Goal: Contribute content: Add original content to the website for others to see

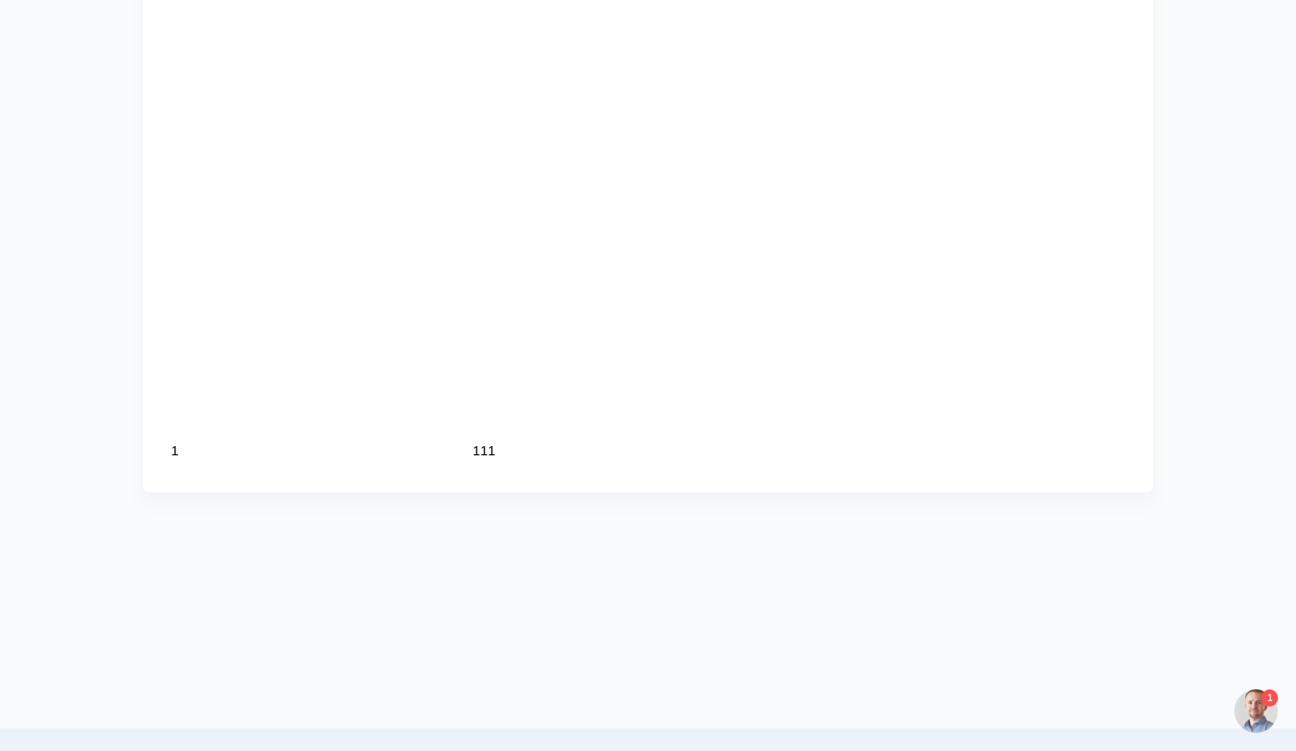
scroll to position [2004, 0]
click at [1261, 707] on div "1" at bounding box center [1269, 698] width 16 height 17
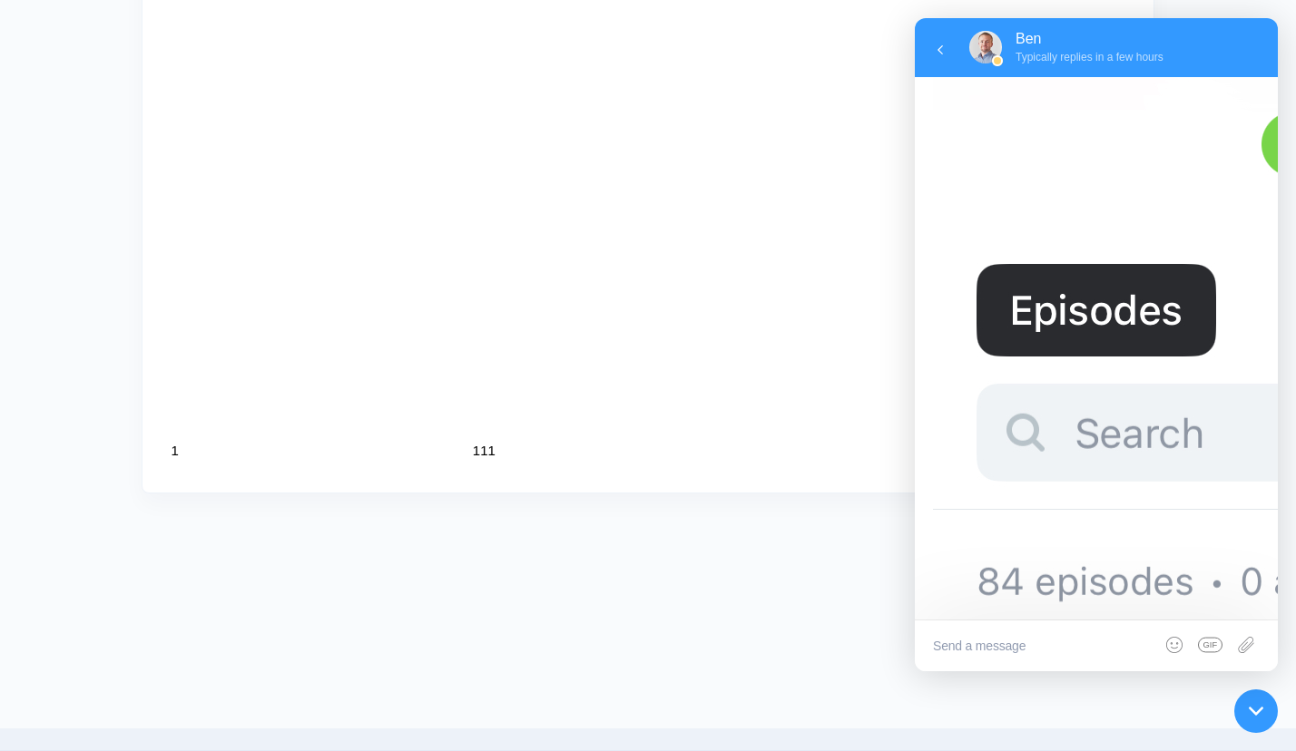
scroll to position [1089, 0]
click at [1004, 652] on textarea at bounding box center [1096, 646] width 363 height 51
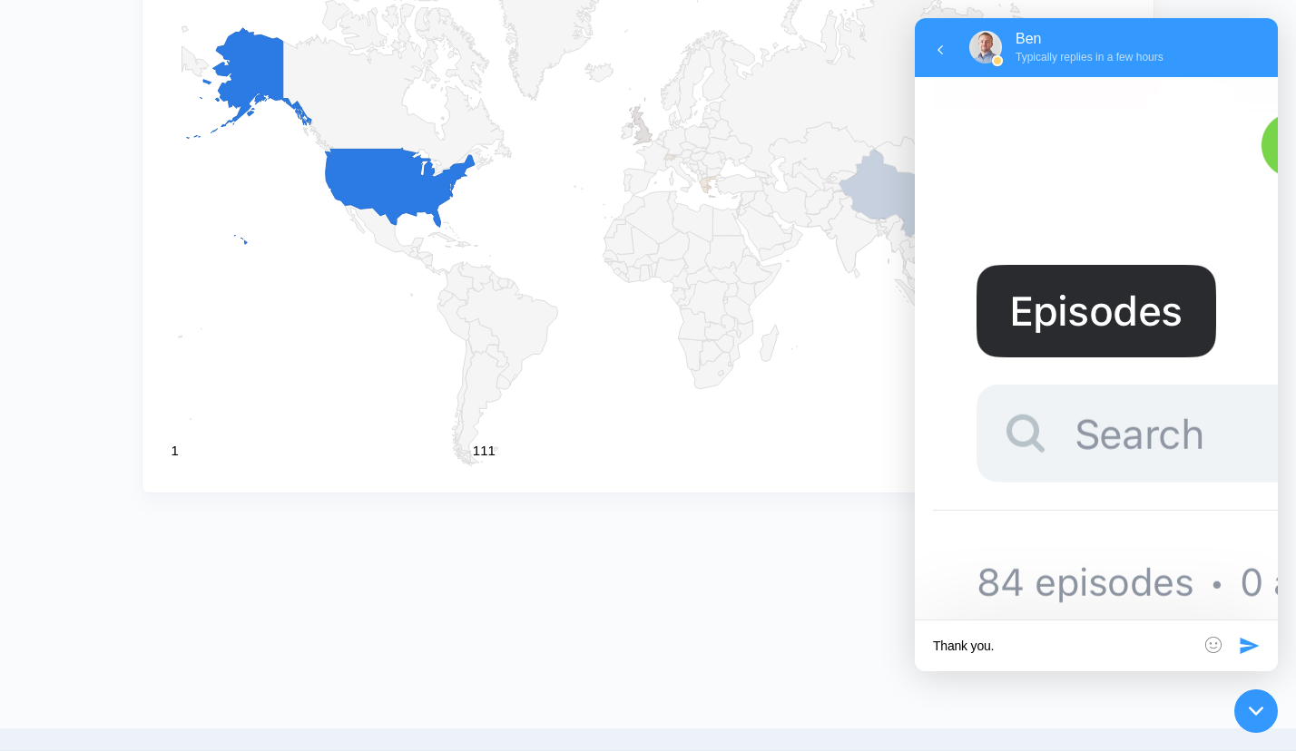
type textarea "Thank you."
click at [1246, 641] on icon at bounding box center [1249, 646] width 19 height 16
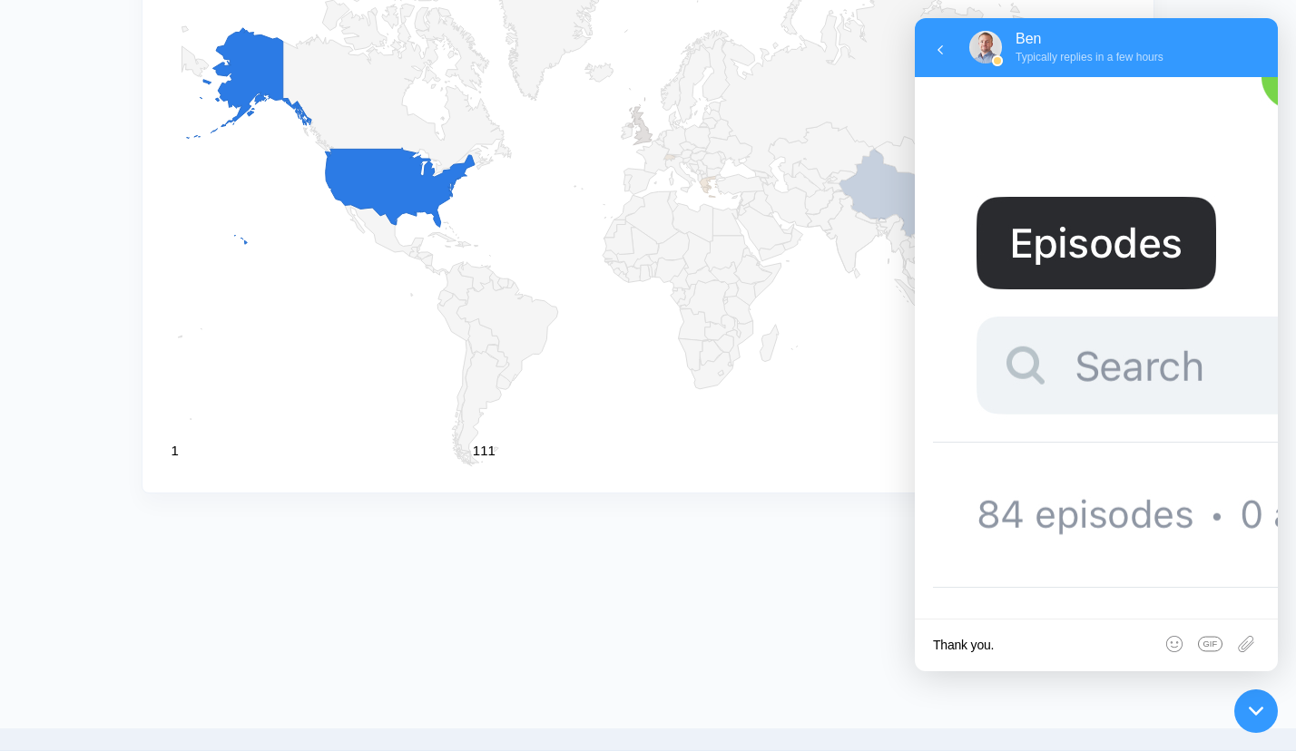
click at [737, 544] on div at bounding box center [648, 542] width 1296 height 54
click at [946, 47] on icon at bounding box center [940, 50] width 18 height 18
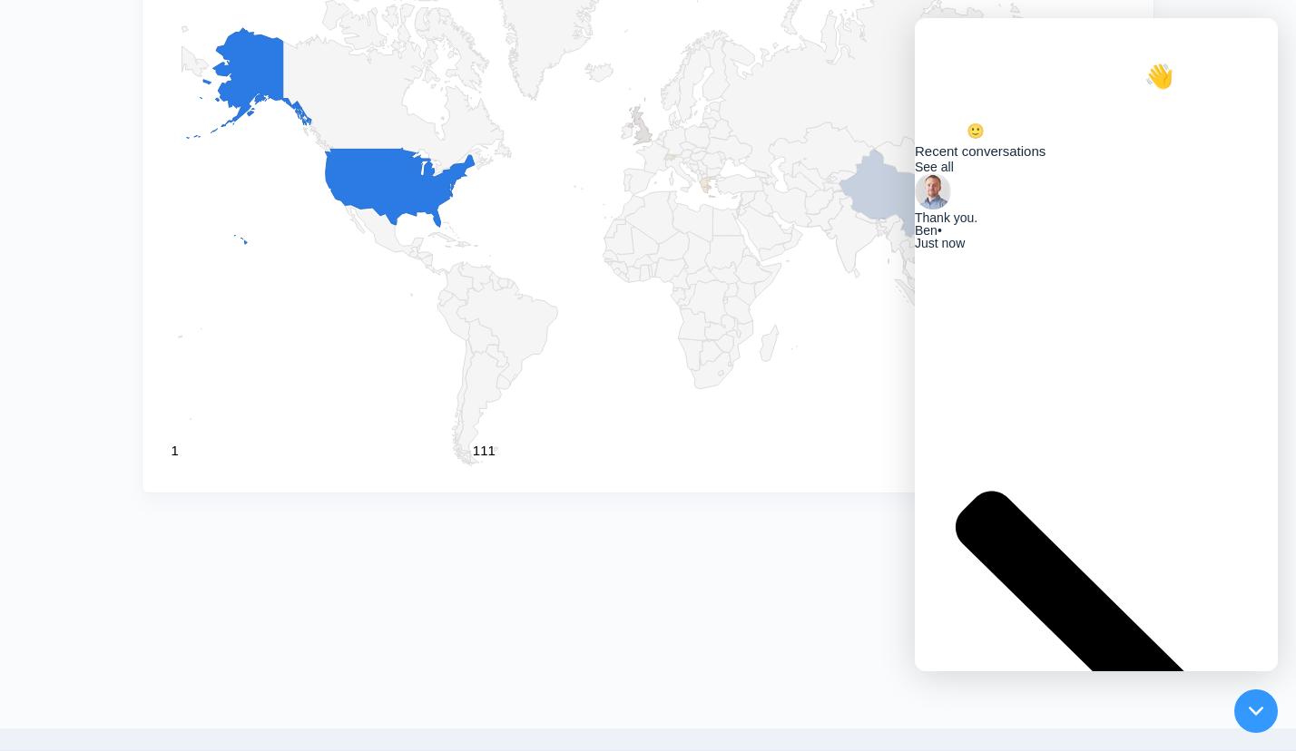
click at [684, 415] on rect "A chart." at bounding box center [647, 169] width 967 height 603
click at [1265, 708] on div at bounding box center [1256, 711] width 60 height 60
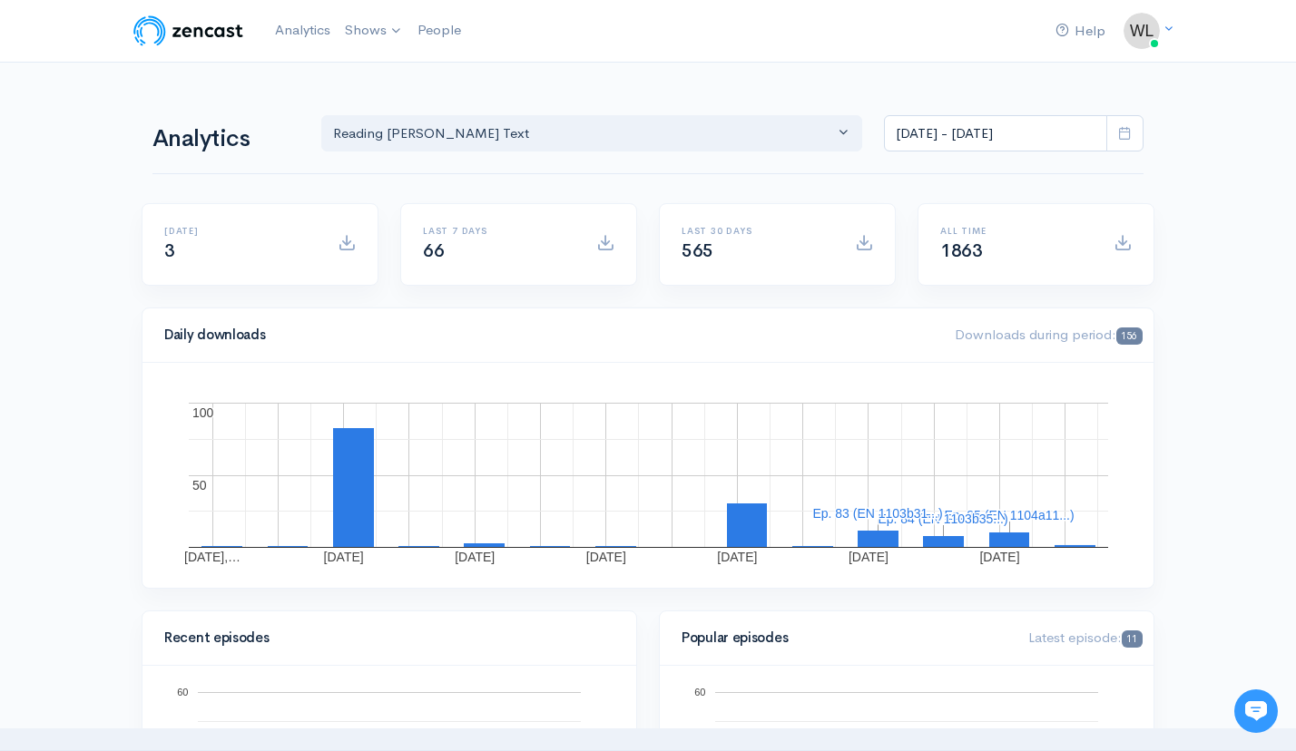
scroll to position [0, 0]
click at [402, 75] on link "Reading [PERSON_NAME]'s Text" at bounding box center [458, 75] width 240 height 32
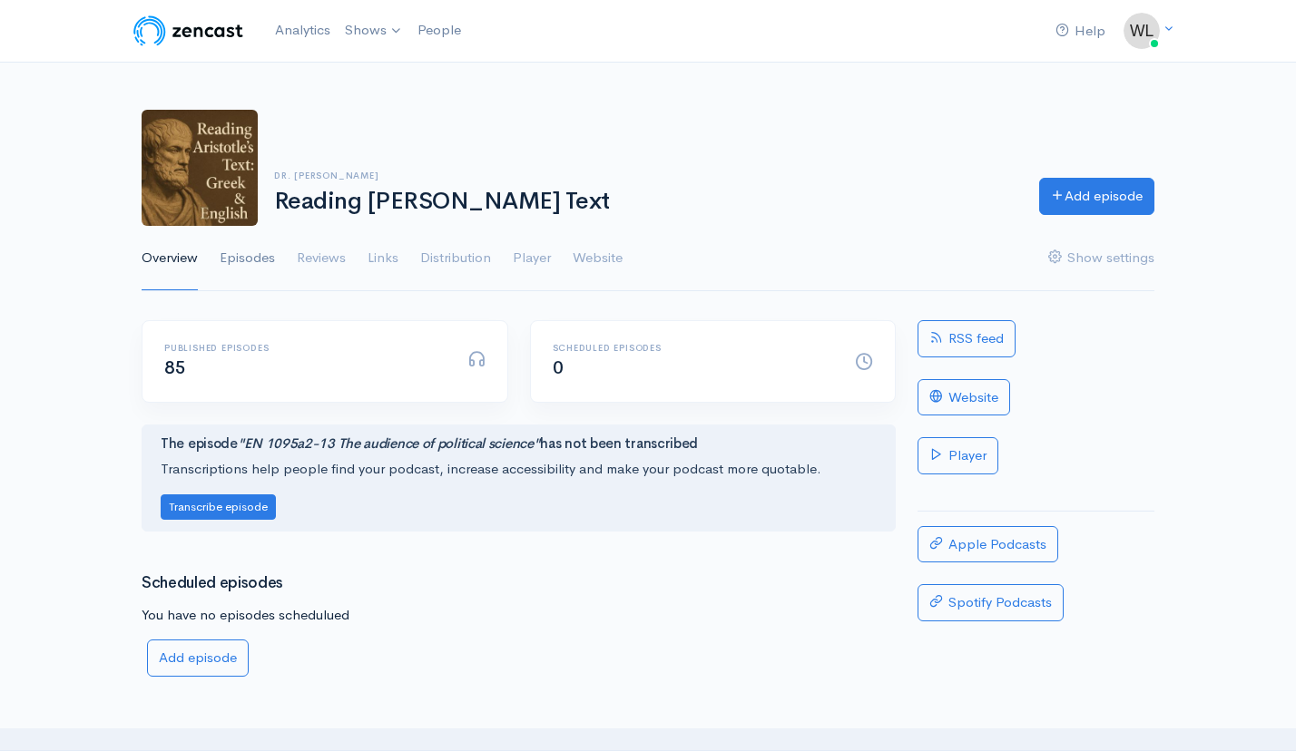
click at [240, 256] on link "Episodes" at bounding box center [247, 258] width 55 height 65
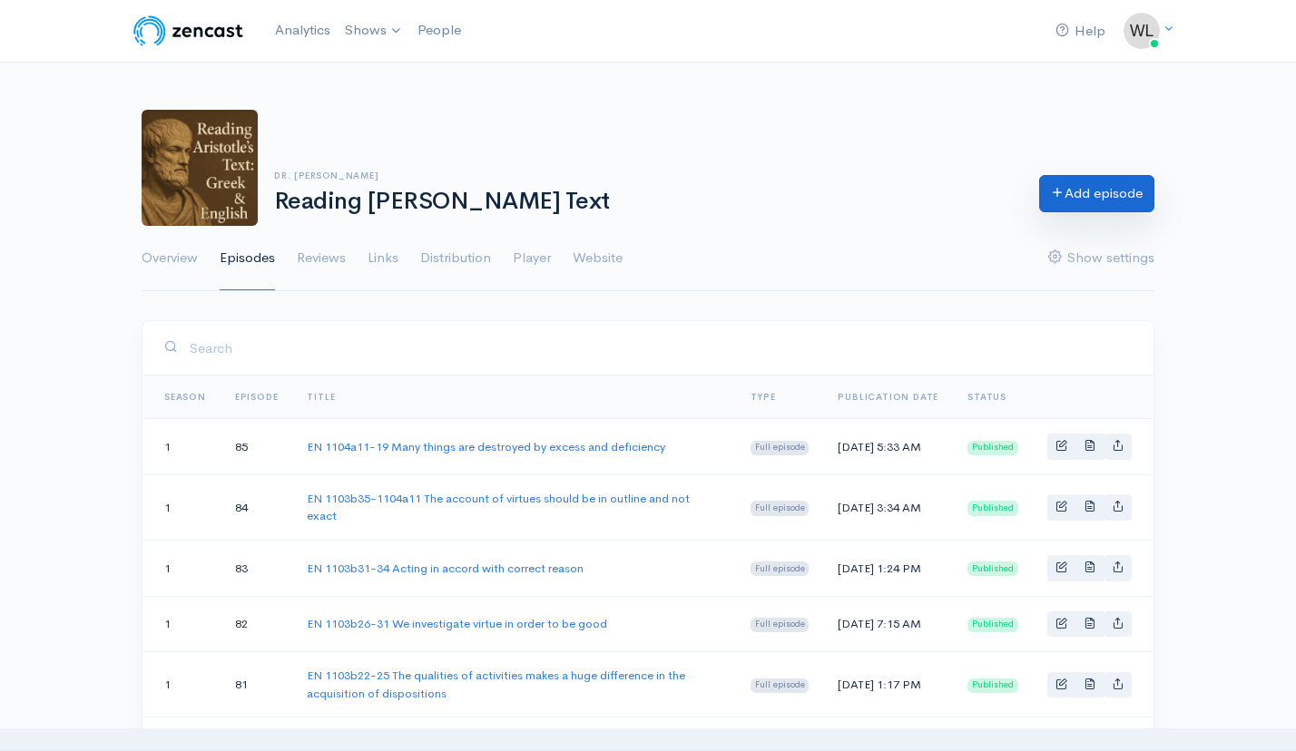
click at [1093, 203] on link "Add episode" at bounding box center [1096, 193] width 115 height 37
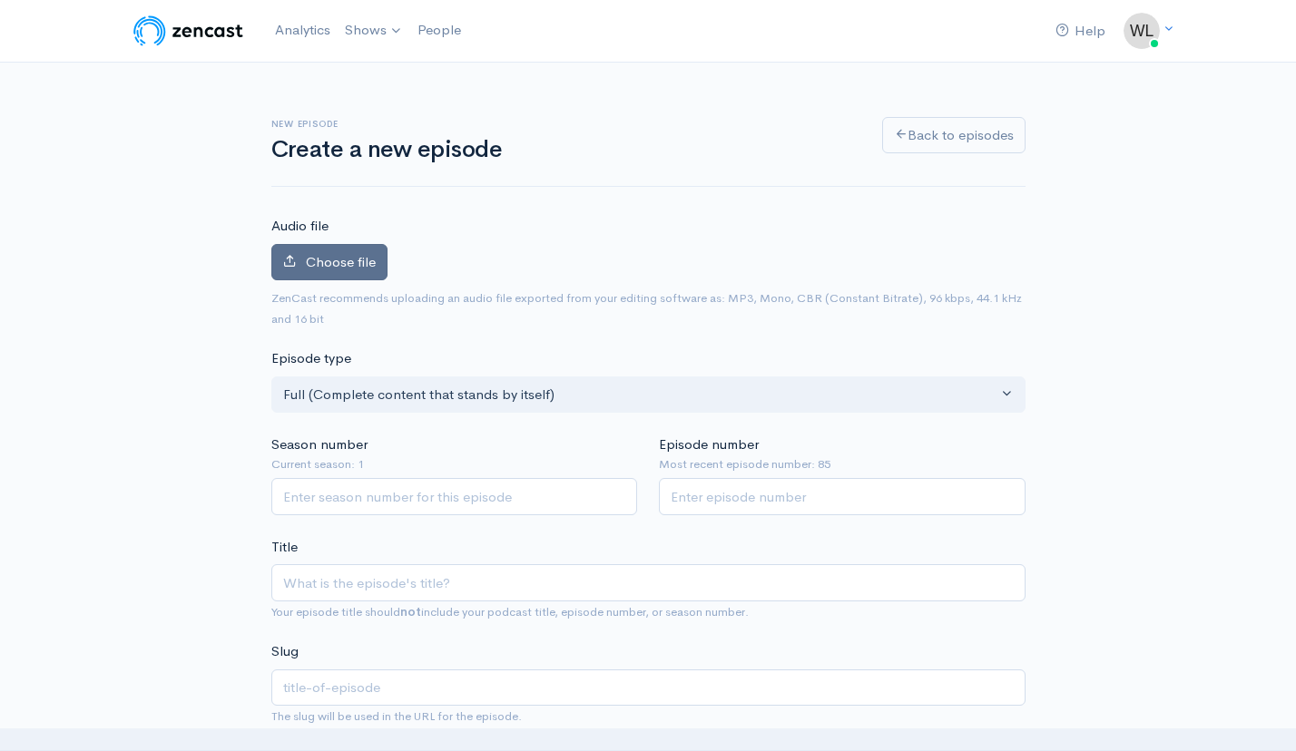
click at [367, 267] on span "Choose file" at bounding box center [341, 261] width 70 height 17
click at [0, 0] on input "Choose file" at bounding box center [0, 0] width 0 height 0
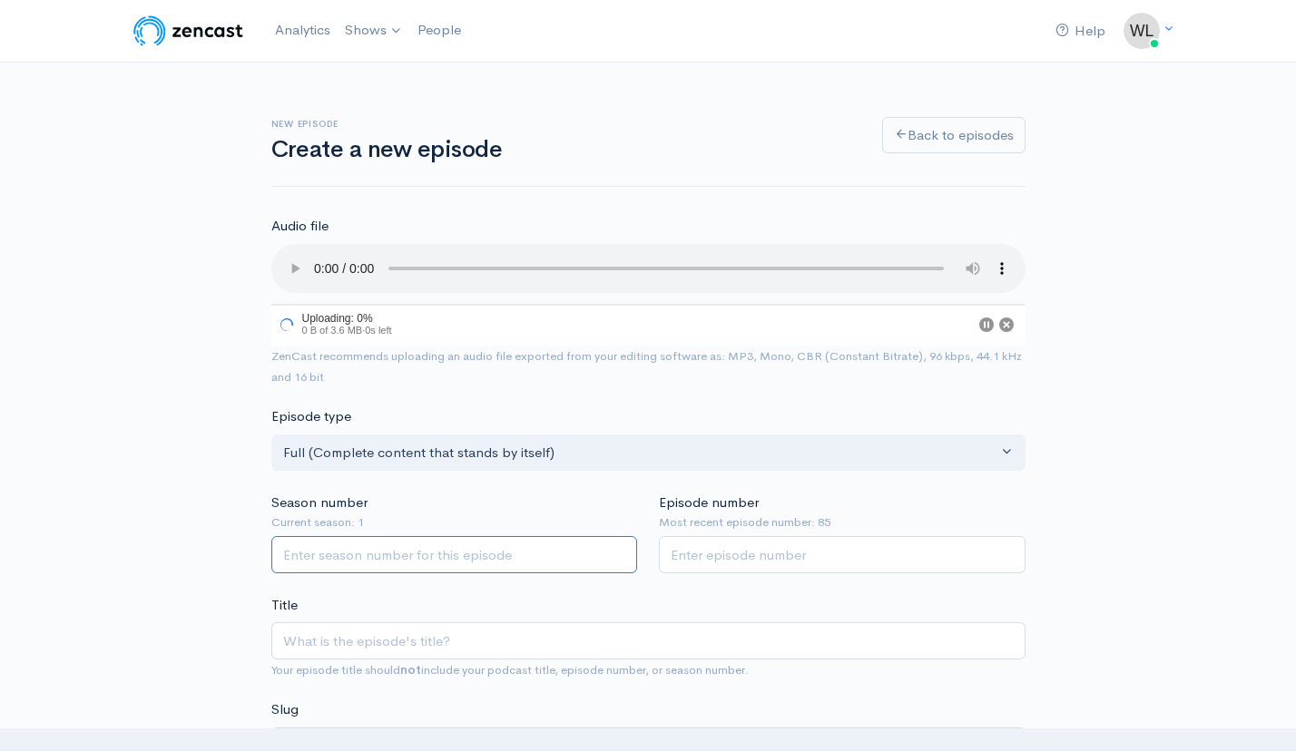
click at [510, 536] on input "Season number" at bounding box center [454, 554] width 367 height 37
type input "1"
click at [706, 536] on input "Episode number" at bounding box center [842, 554] width 367 height 37
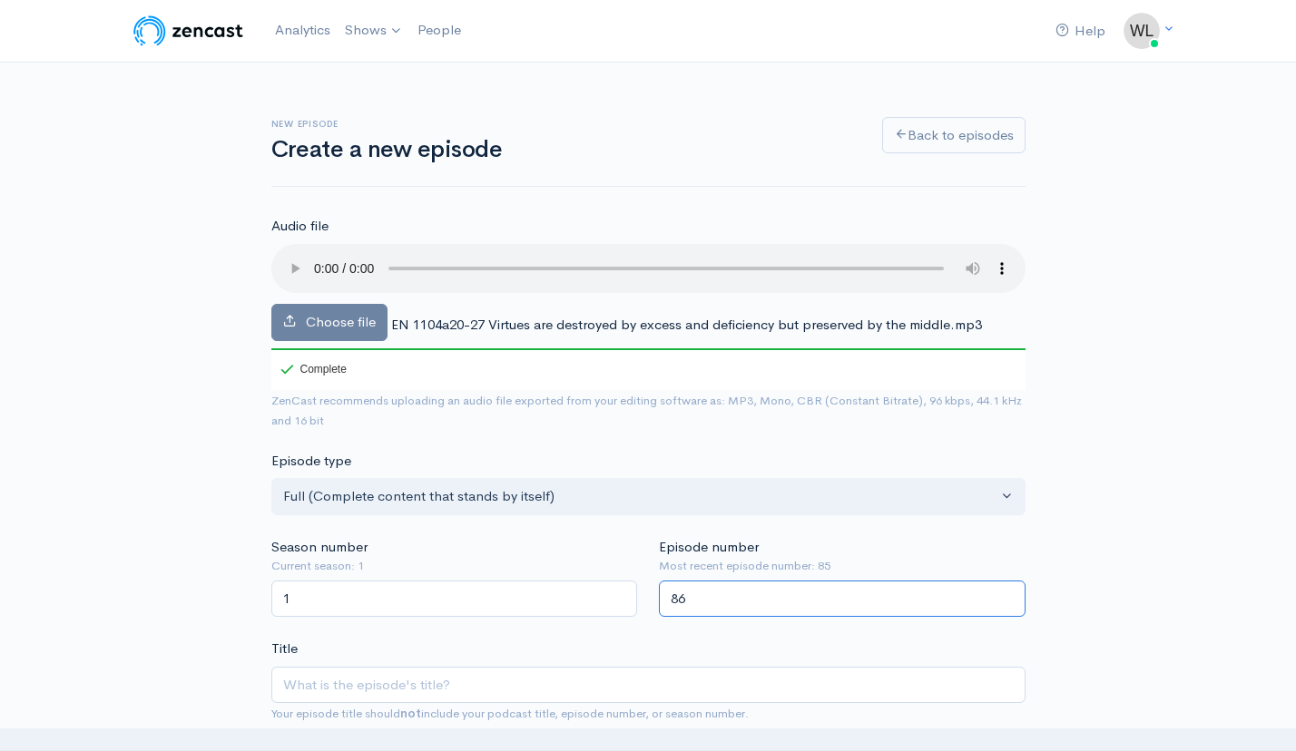
type input "86"
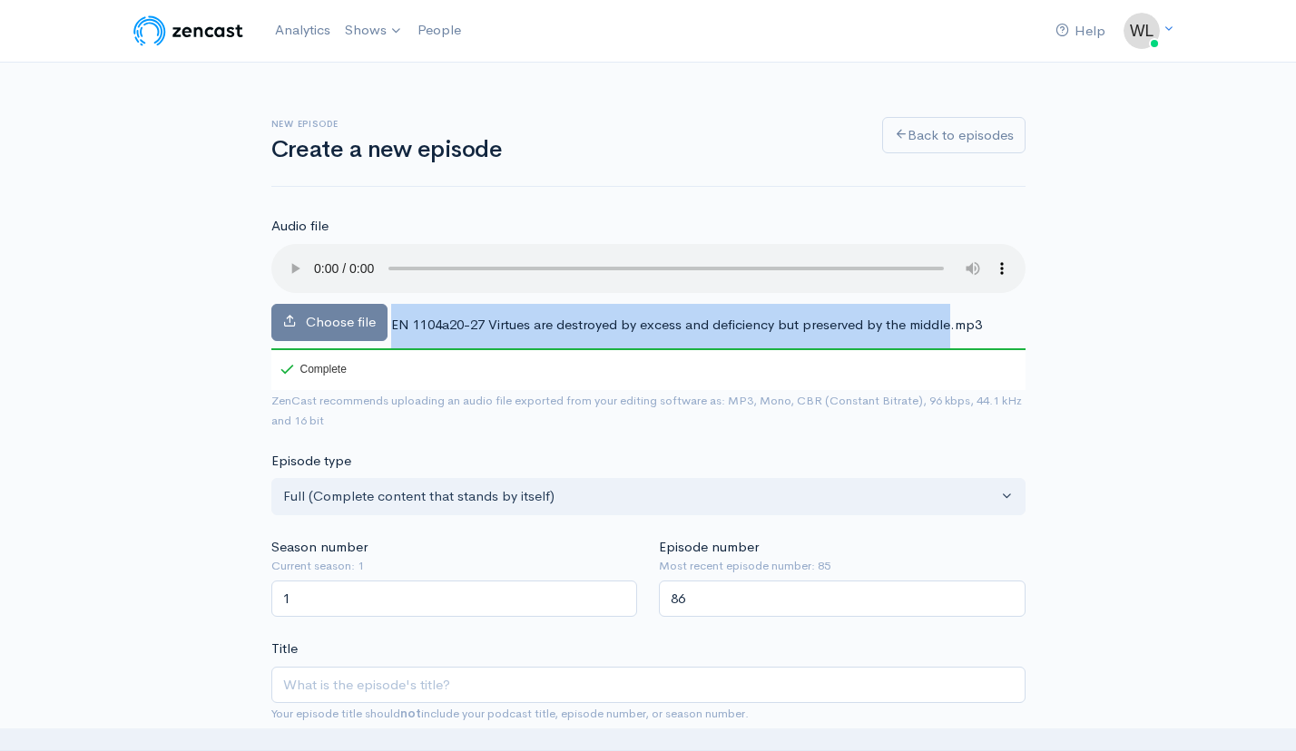
drag, startPoint x: 391, startPoint y: 303, endPoint x: 951, endPoint y: 298, distance: 559.9
click at [951, 316] on span "EN 1104a20-27 Virtues are destroyed by excess and deficiency but preserved by t…" at bounding box center [686, 324] width 591 height 17
copy div "EN 1104a20-27 Virtues are destroyed by excess and deficiency but preserved by t…"
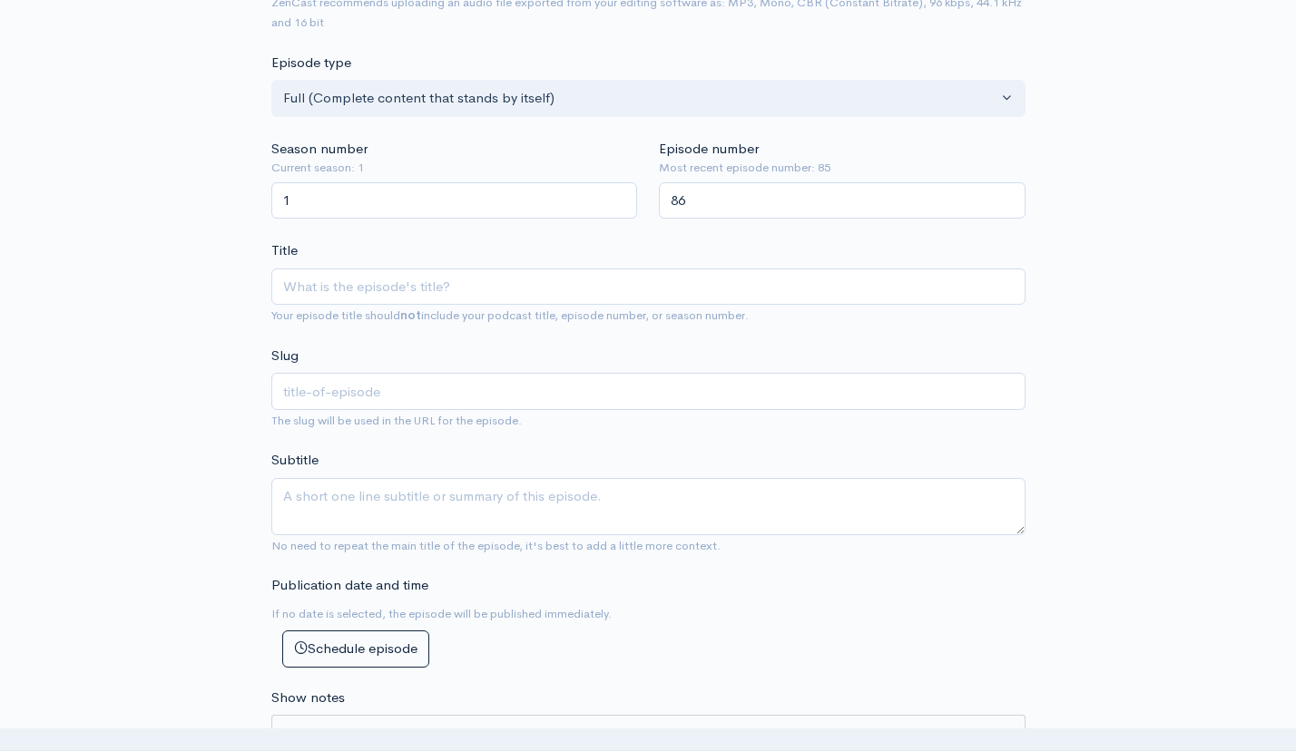
scroll to position [297, 0]
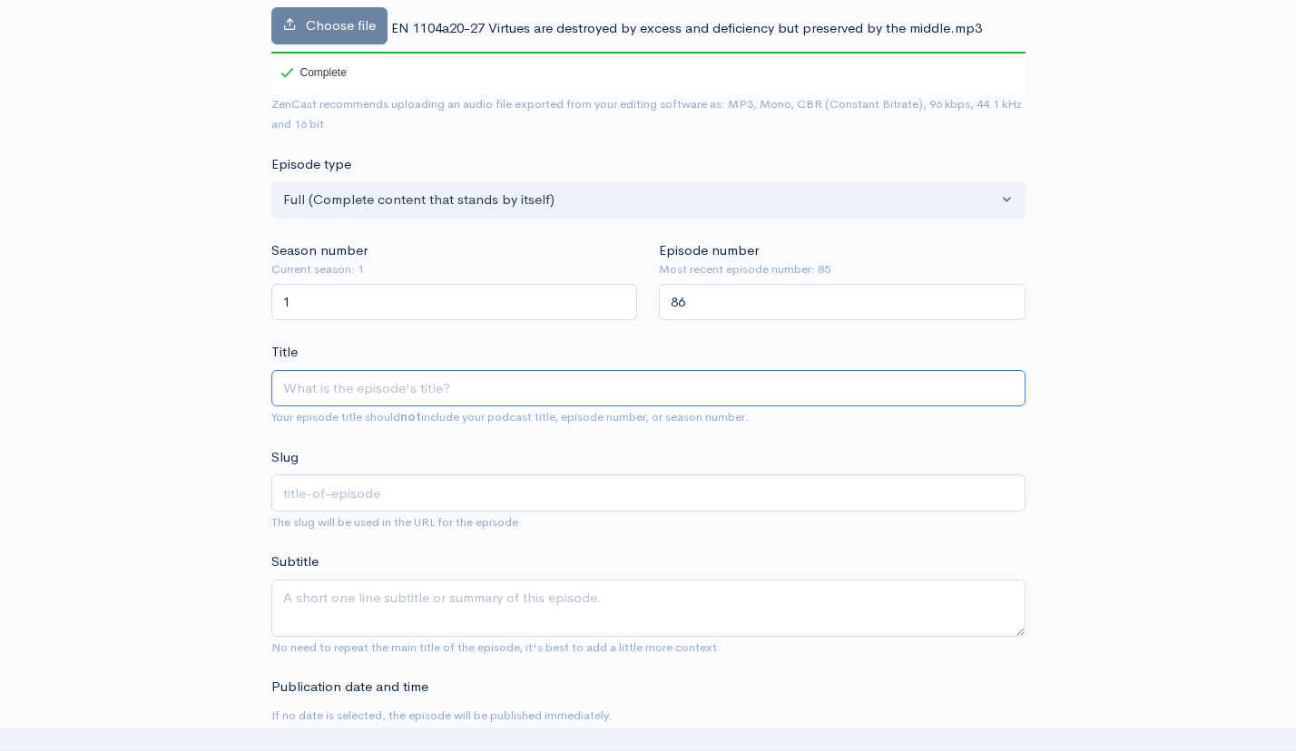
click at [596, 370] on input "Title" at bounding box center [648, 388] width 754 height 37
paste input "EN 1104a20-27 Virtues are destroyed by excess and deficiency but preserved by t…"
type input "EN 1104a20-27 Virtues are destroyed by excess and deficiency but preserved by t…"
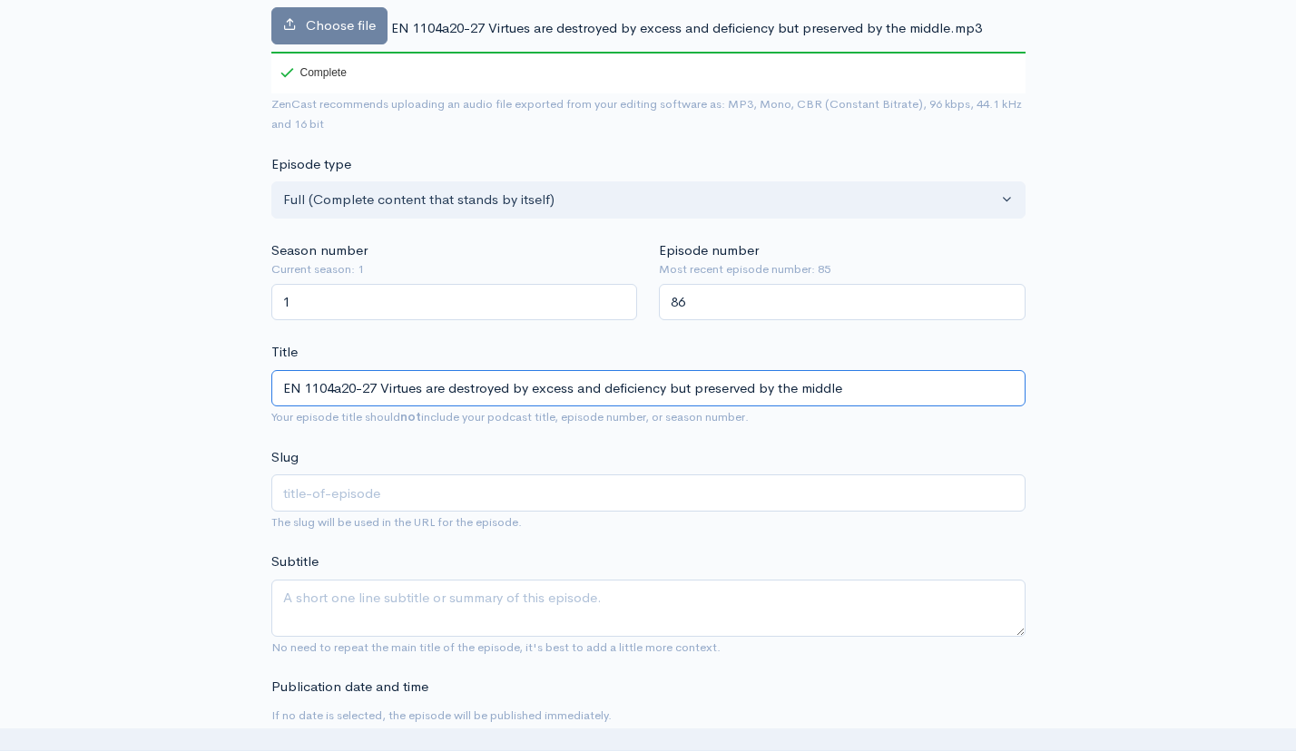
type input "en-1104a20-27-virtues-are-destroyed-by-excess-and-deficiency-but-preserved-by-t…"
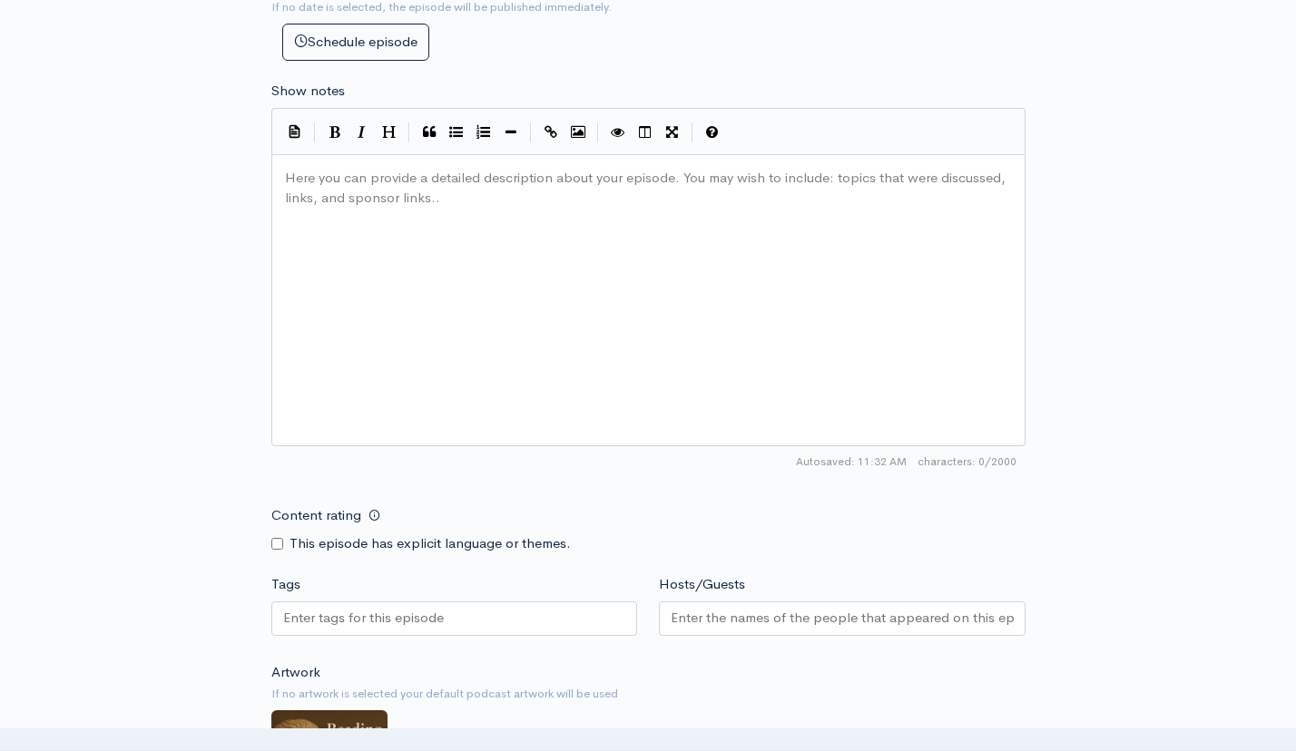
scroll to position [696, 0]
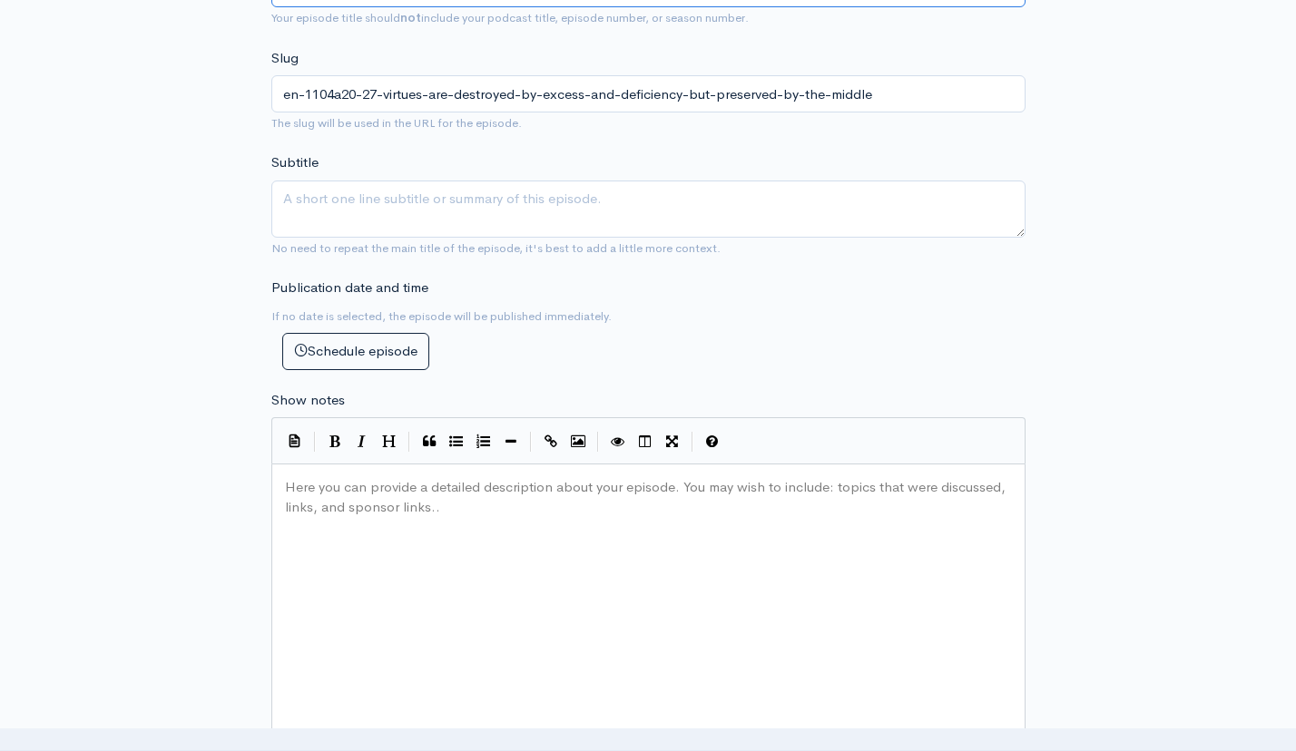
type input "EN 1104a20-27 Virtues are destroyed by excess and deficiency but preserved by t…"
click at [525, 525] on div "Here you can provide a detailed description about your episode. You may wish to…" at bounding box center [670, 633] width 779 height 318
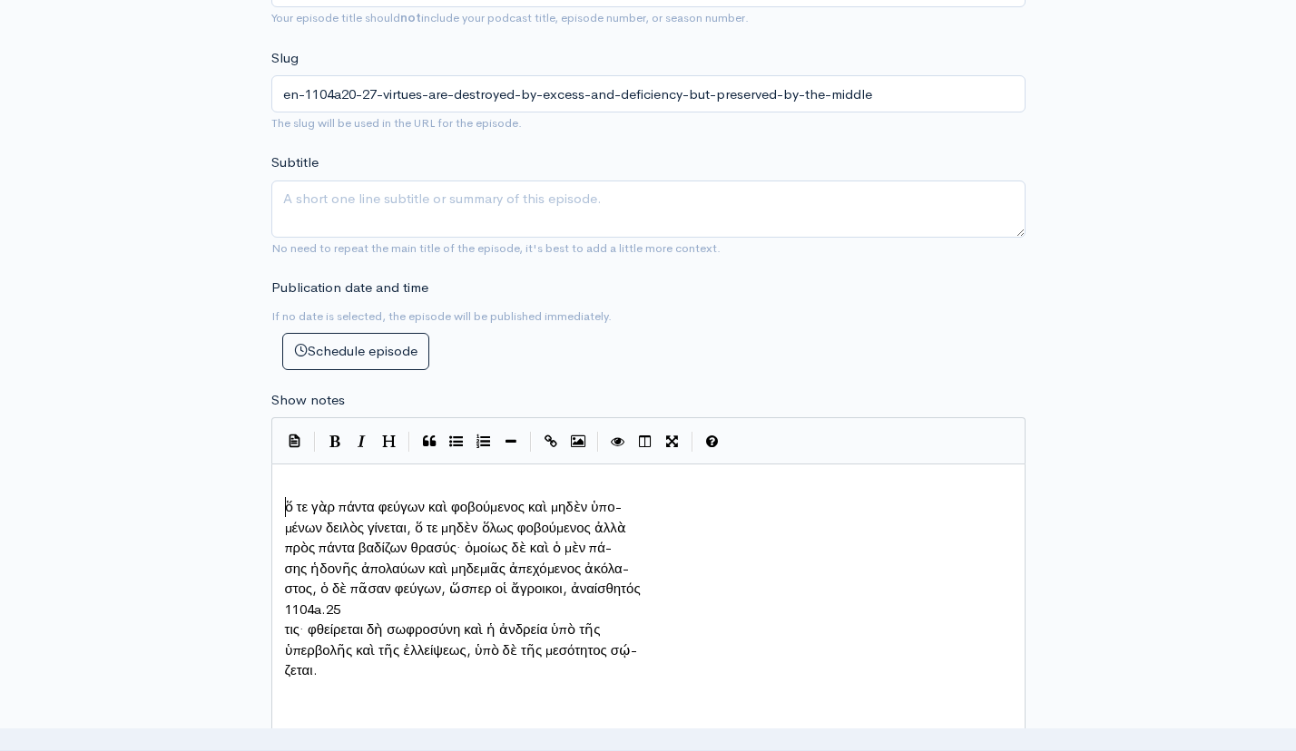
click at [281, 497] on pre "ὅ τε γὰρ πάντα φεύγων καὶ φοβούμενος καὶ μηδὲν ὑπο-" at bounding box center [648, 507] width 734 height 21
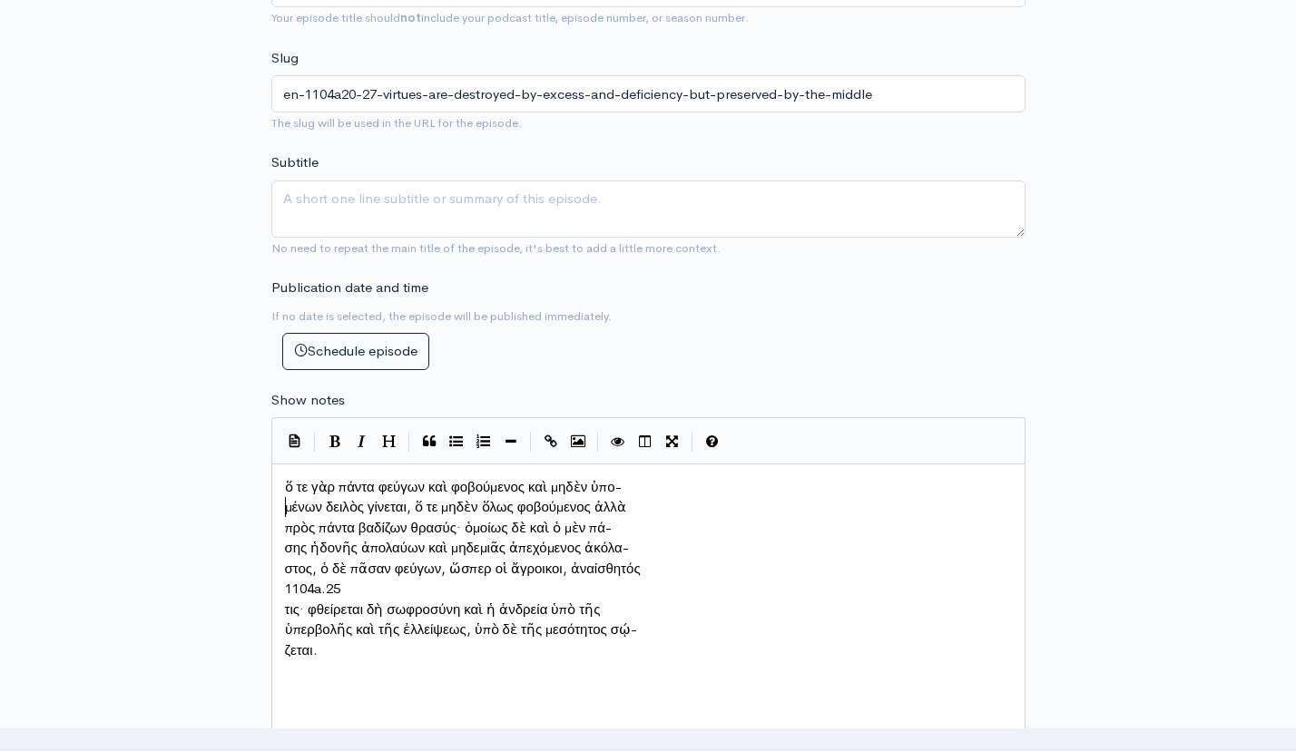
click at [282, 497] on pre "μένων δειλὸς γίνεται, ὅ τε μηδὲν ὅλως φοβούμενος ἀλλὰ" at bounding box center [648, 507] width 734 height 21
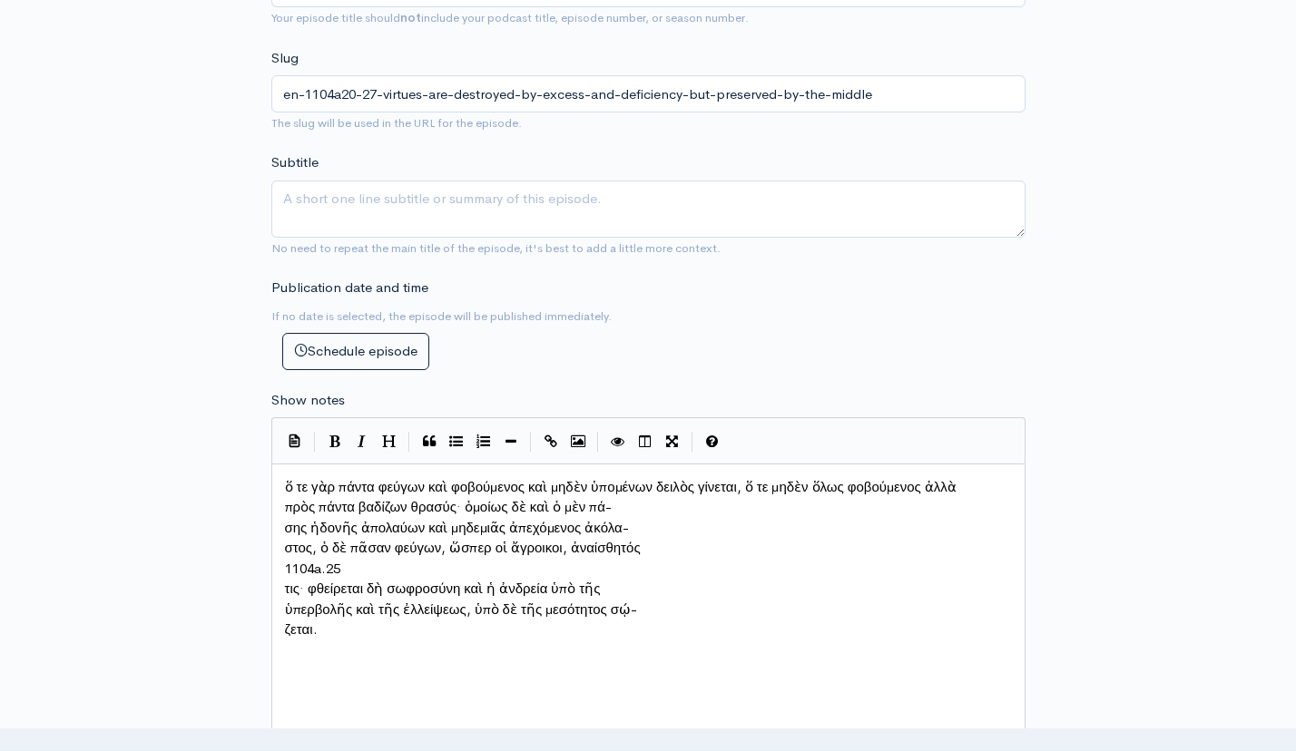
click at [281, 518] on pre "πρὸς πάντα βαδίζων θρασύς· ὁμοίως δὲ καὶ ὁ μὲν πά-" at bounding box center [648, 507] width 734 height 21
click at [287, 524] on span "σης ἡδονῆς ἀπολαύων καὶ μηδεμιᾶς ἀπεχόμενος ἀκόλα-" at bounding box center [457, 527] width 344 height 17
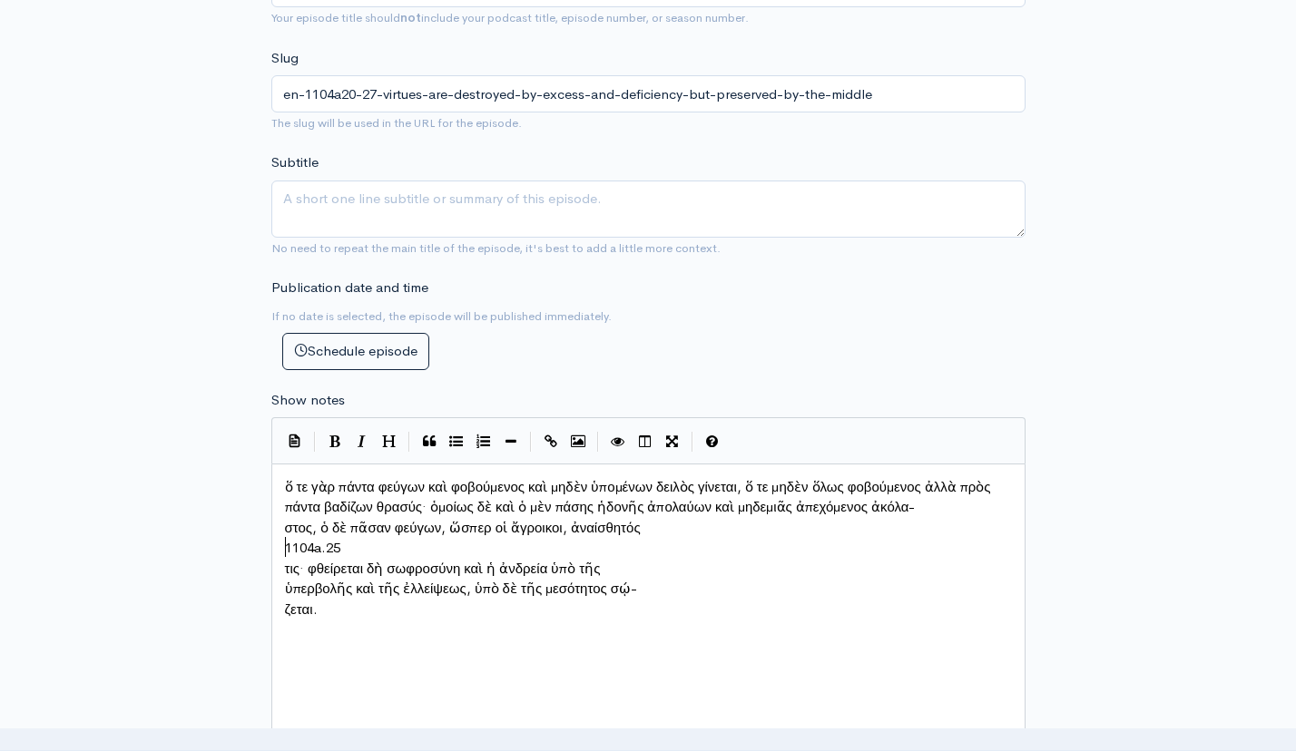
click at [287, 536] on span "στος, ὁ δὲ πᾶσαν φεύγων, ὥσπερ οἱ ἄγροικοι, ἀναίσθητός" at bounding box center [463, 527] width 356 height 17
type textarea "1104a.25"
drag, startPoint x: 361, startPoint y: 541, endPoint x: 337, endPoint y: 539, distance: 24.6
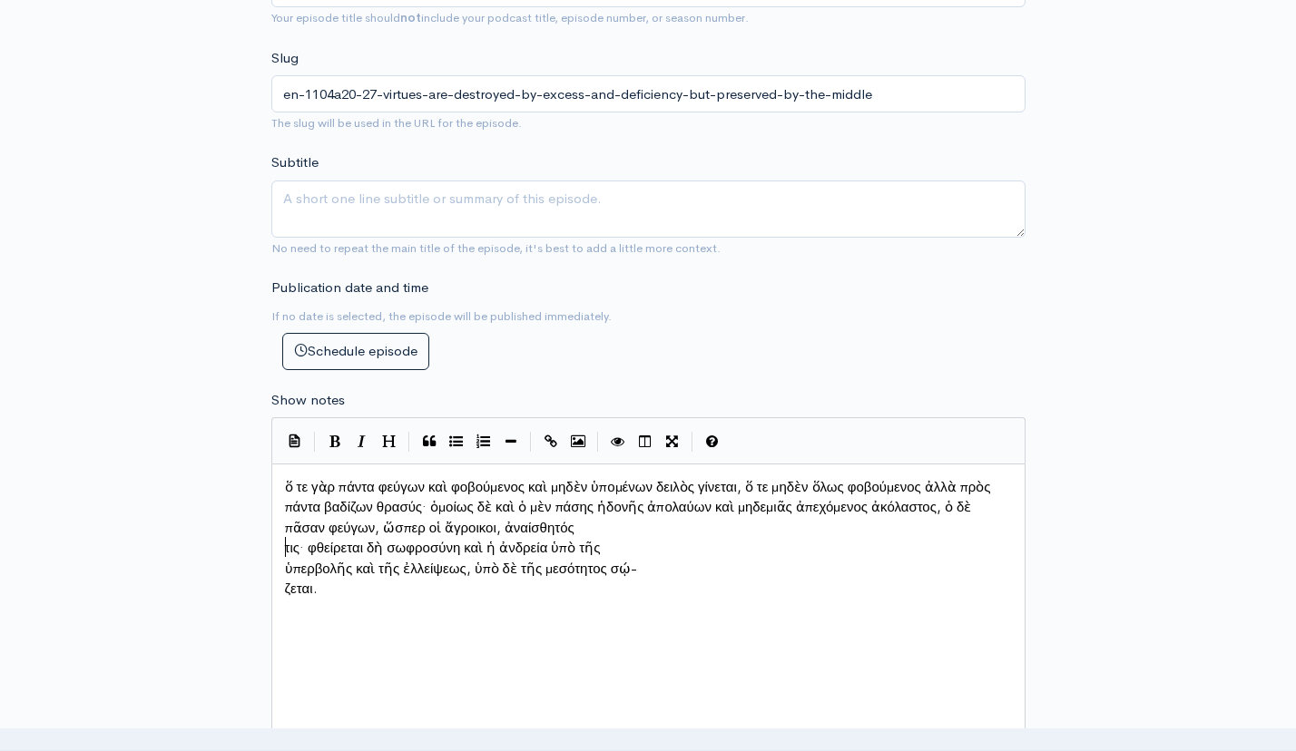
click at [282, 538] on pre "τις· φθείρεται δὴ σωφροσύνη καὶ ἡ ἀνδρεία ὑπὸ τῆς" at bounding box center [648, 548] width 734 height 21
click at [285, 556] on span "ὑπερβολῆς καὶ τῆς ἐλλείψεως, ὑπὸ δὲ τῆς μεσότητος σῴ-" at bounding box center [461, 547] width 353 height 17
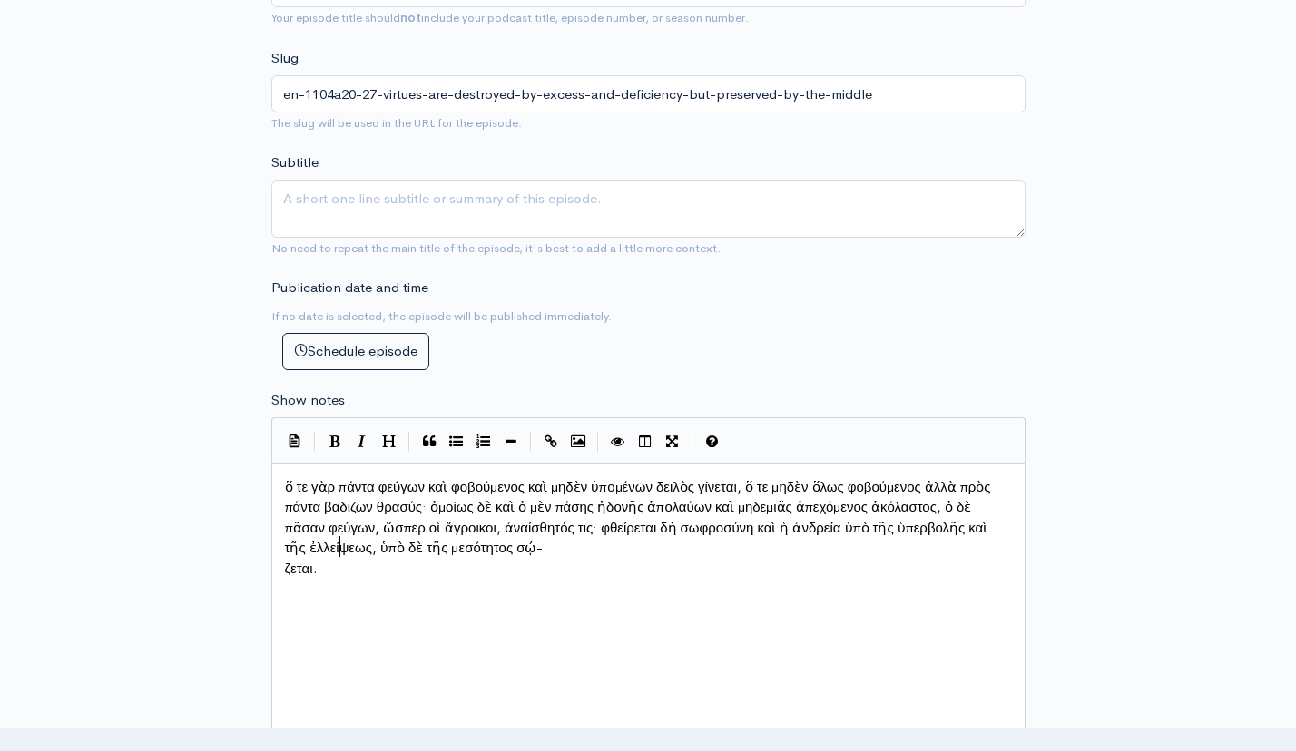
scroll to position [9, 4]
click at [284, 567] on pre "ζεται." at bounding box center [648, 569] width 734 height 21
click at [993, 566] on div "x ὅ τε γὰρ πάντα φεύγων καὶ φοβούμενος καὶ μηδὲν ὑπομένων δειλὸς γίνεται, ὅ τε …" at bounding box center [670, 633] width 779 height 318
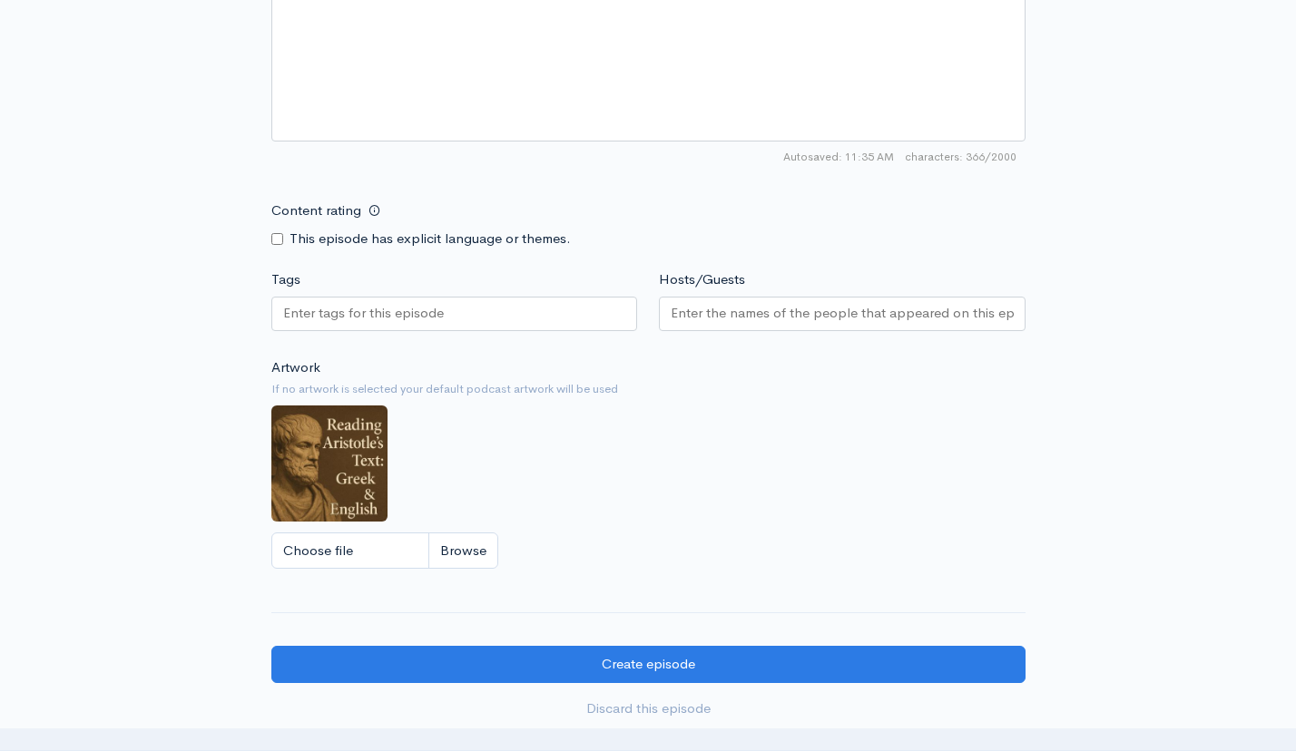
scroll to position [1066, 0]
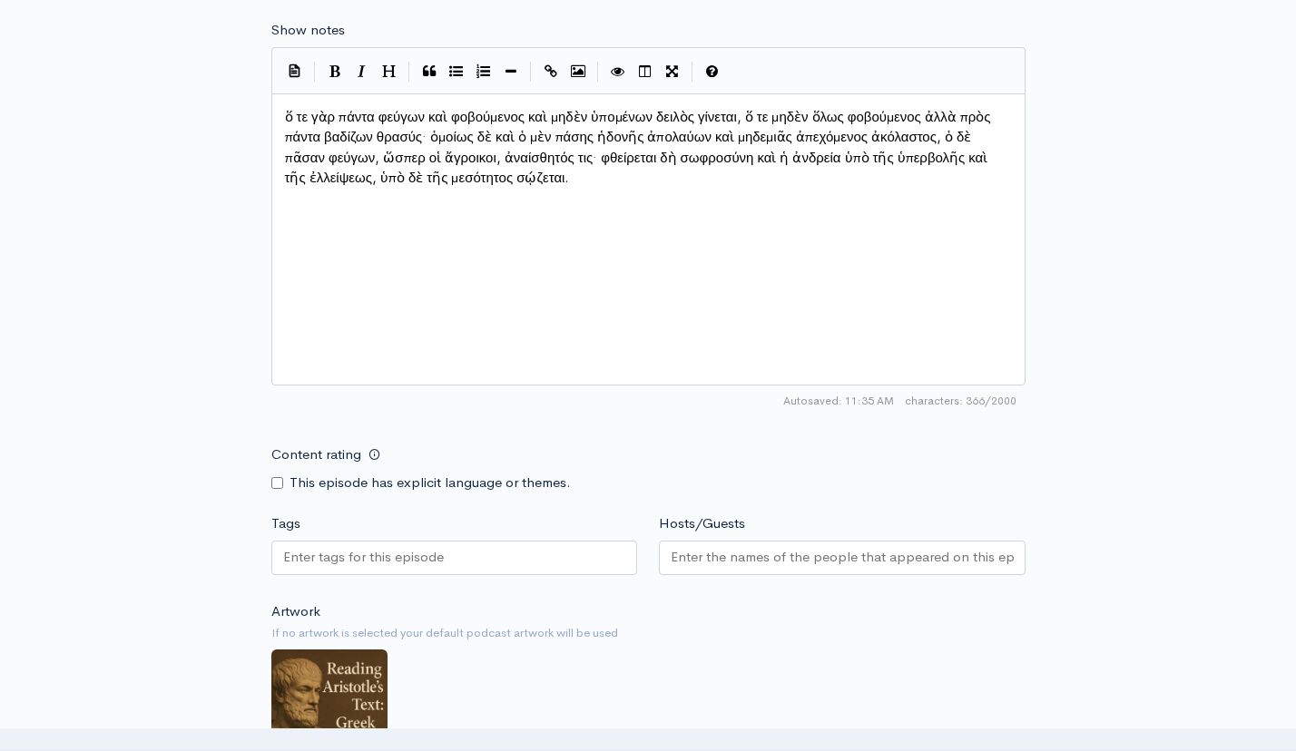
click at [430, 555] on input "Tags" at bounding box center [364, 557] width 163 height 21
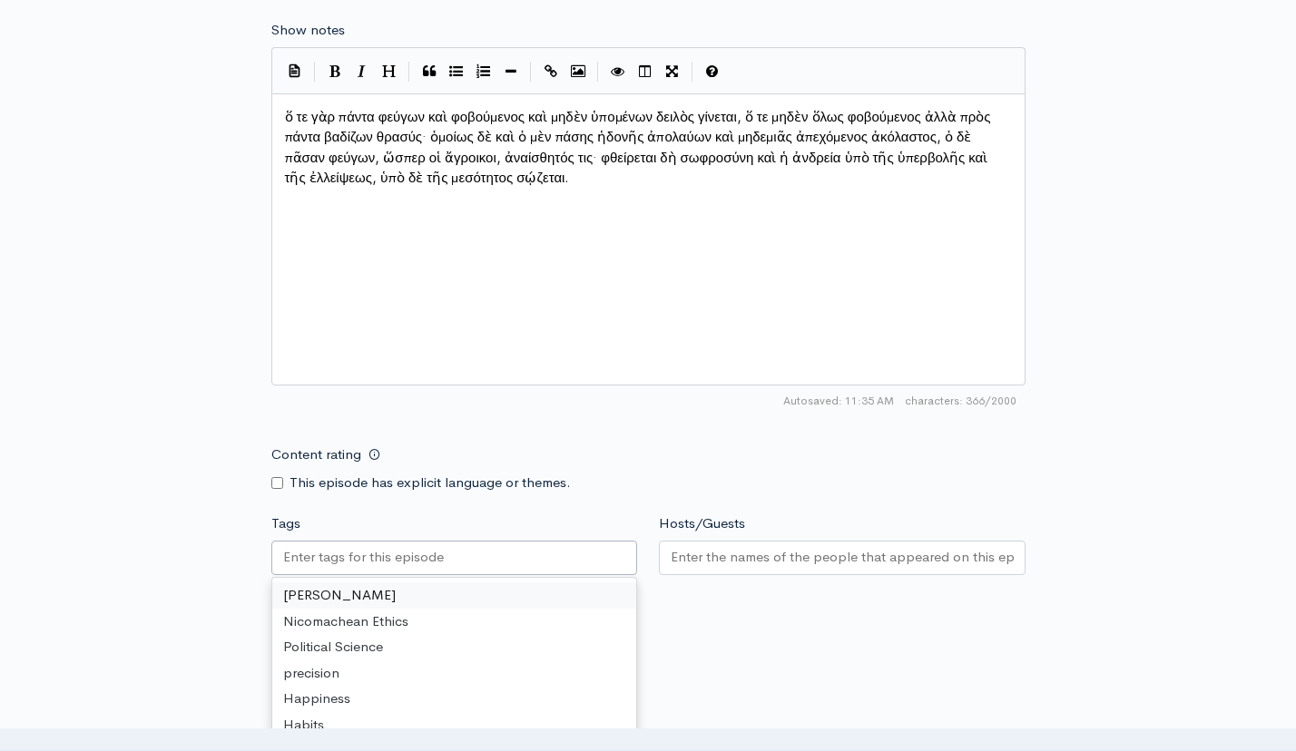
click at [402, 547] on input "Tags" at bounding box center [364, 557] width 163 height 21
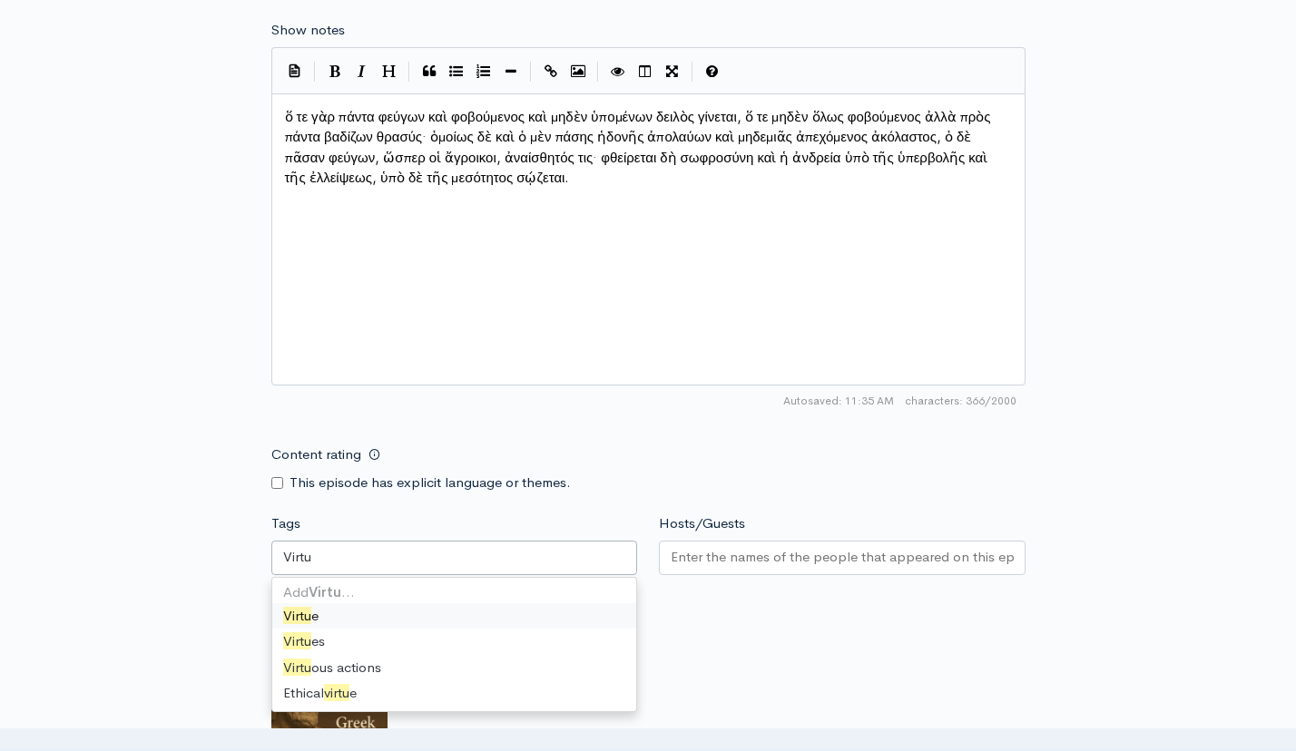
type input "Virtue"
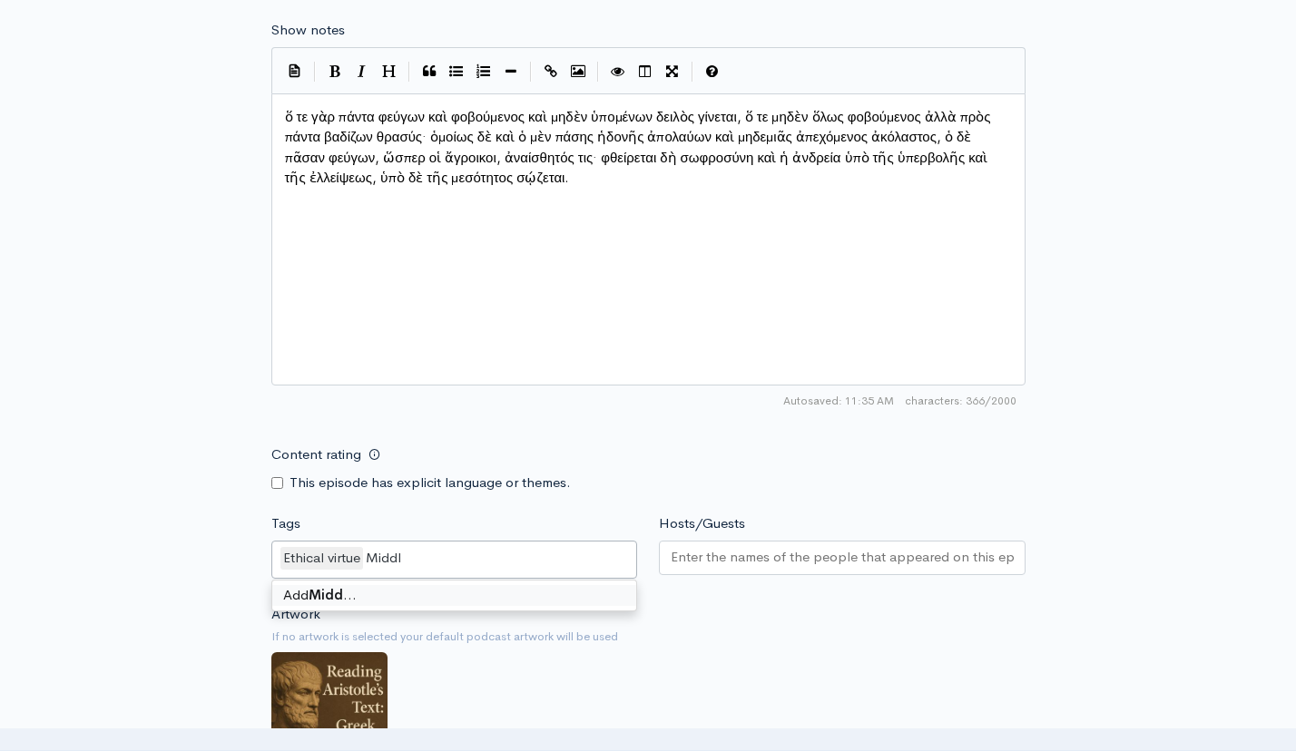
type input "Middle"
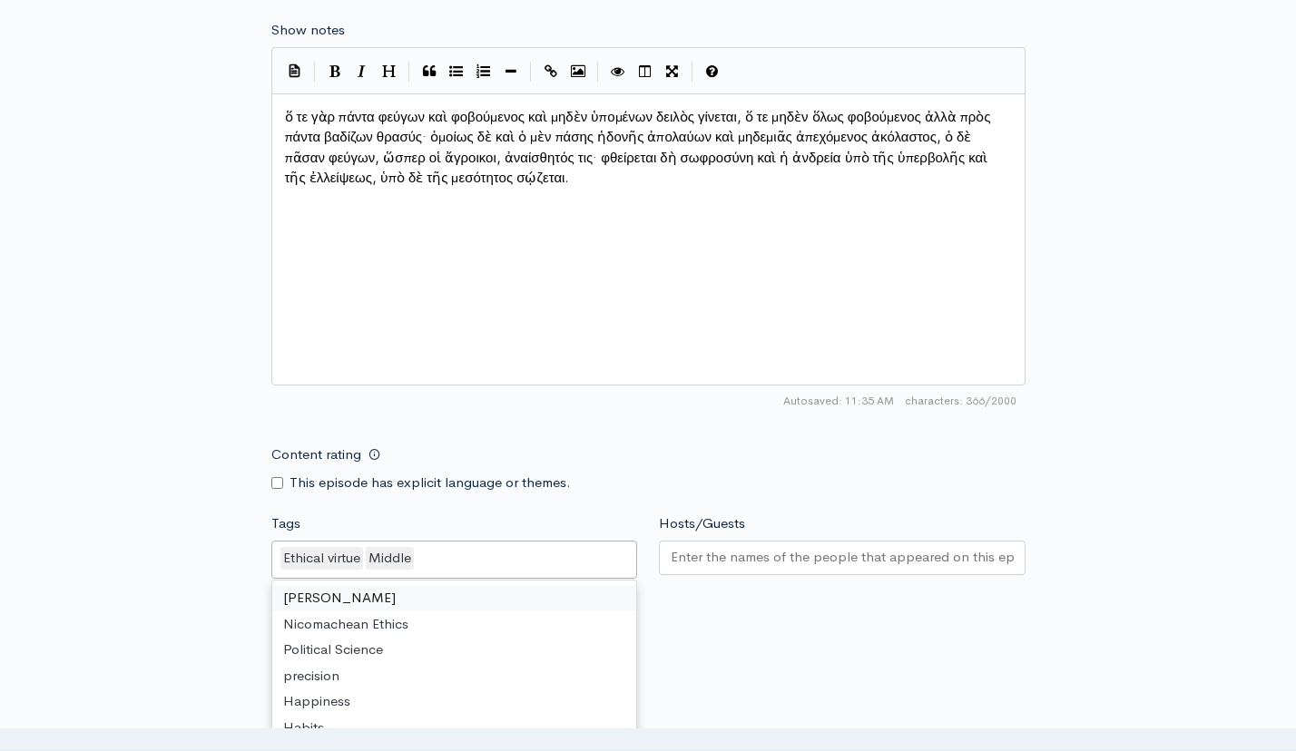
click at [747, 548] on input "Hosts/Guests" at bounding box center [842, 557] width 343 height 21
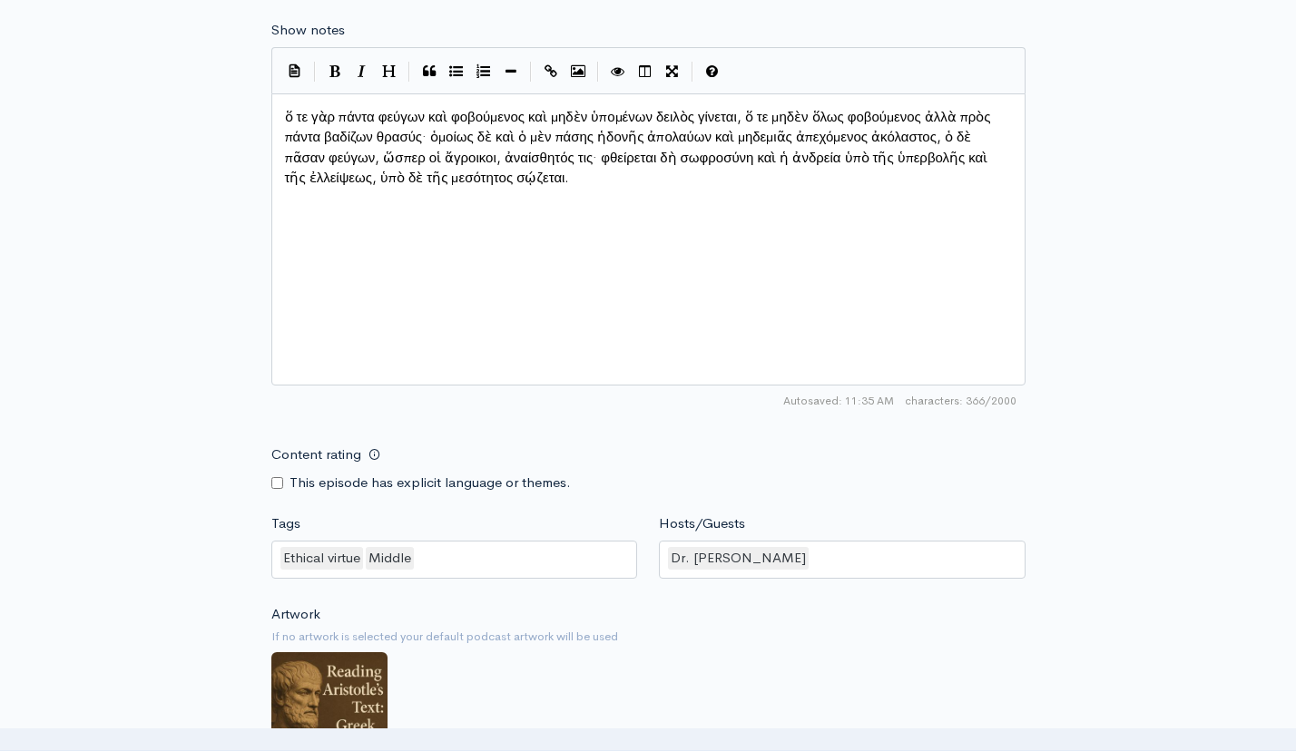
click at [808, 645] on div "Artwork If no artwork is selected your default podcast artwork will be used Cho…" at bounding box center [648, 715] width 754 height 223
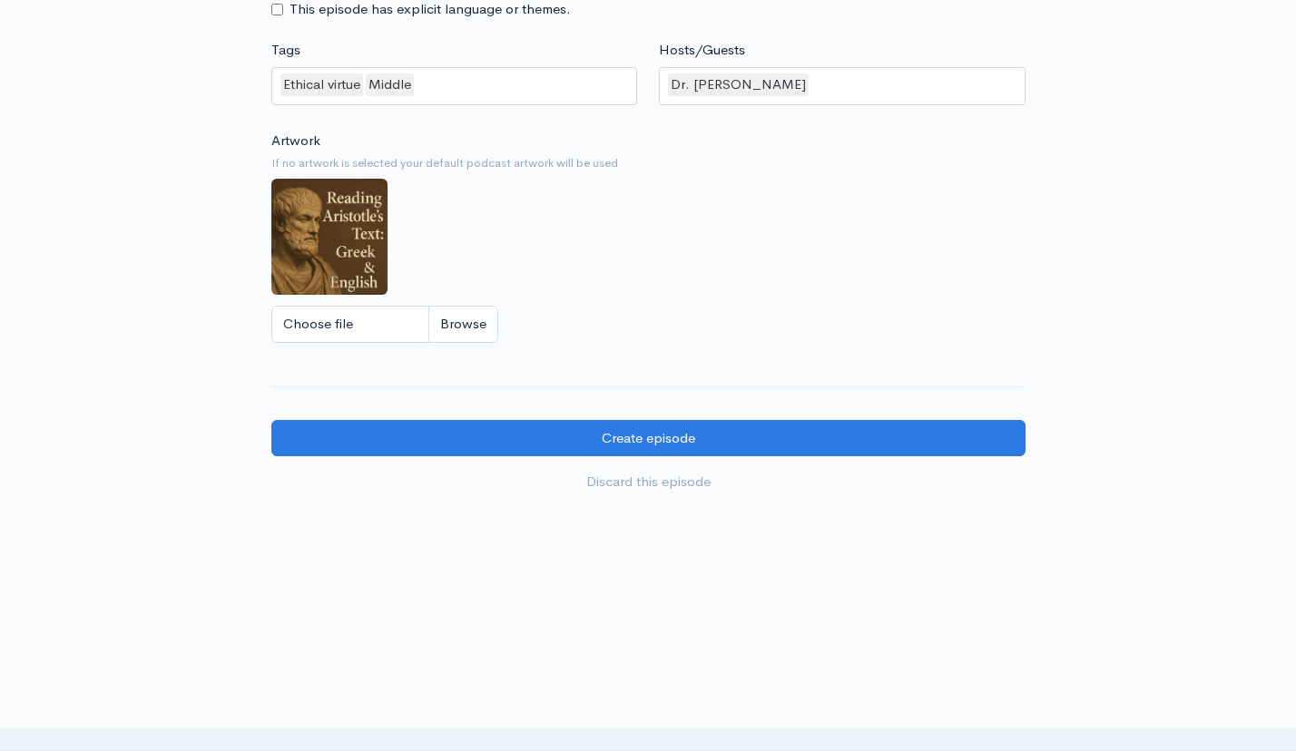
scroll to position [1539, 0]
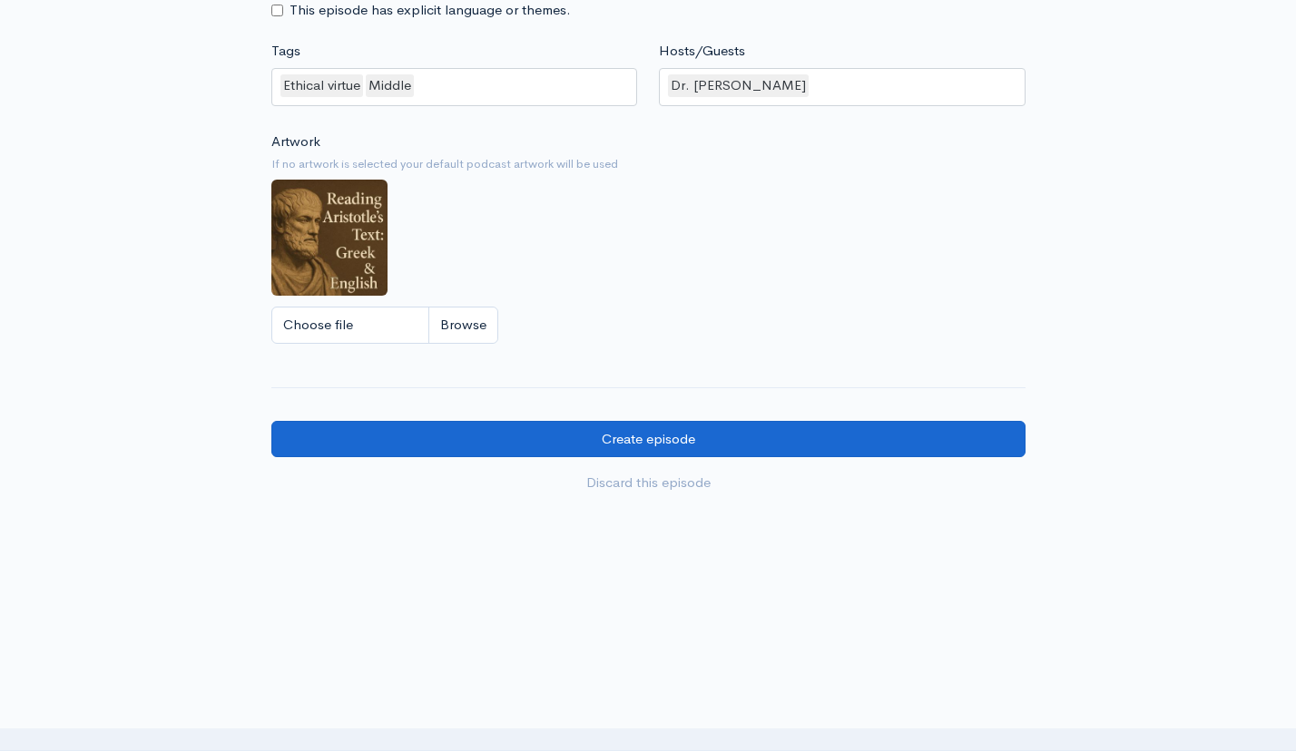
click at [641, 429] on input "Create episode" at bounding box center [648, 439] width 754 height 37
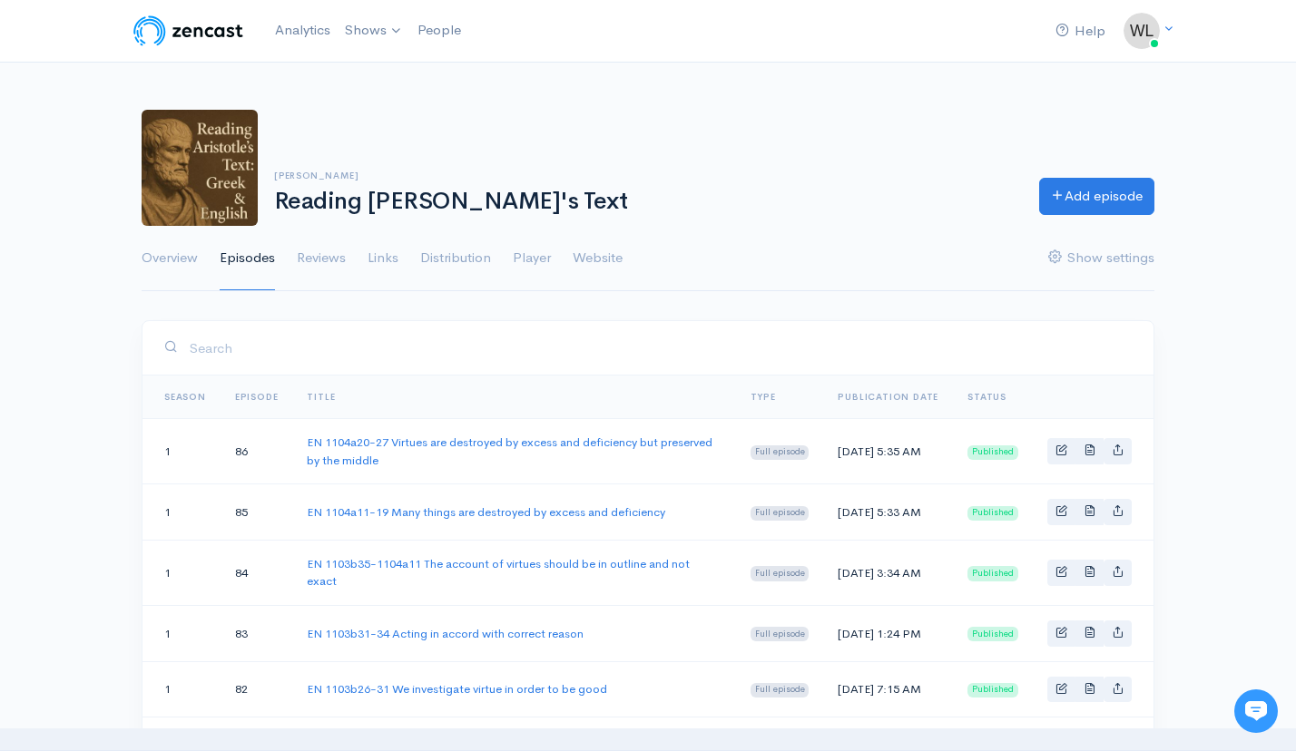
click at [1260, 703] on icon at bounding box center [1256, 711] width 22 height 20
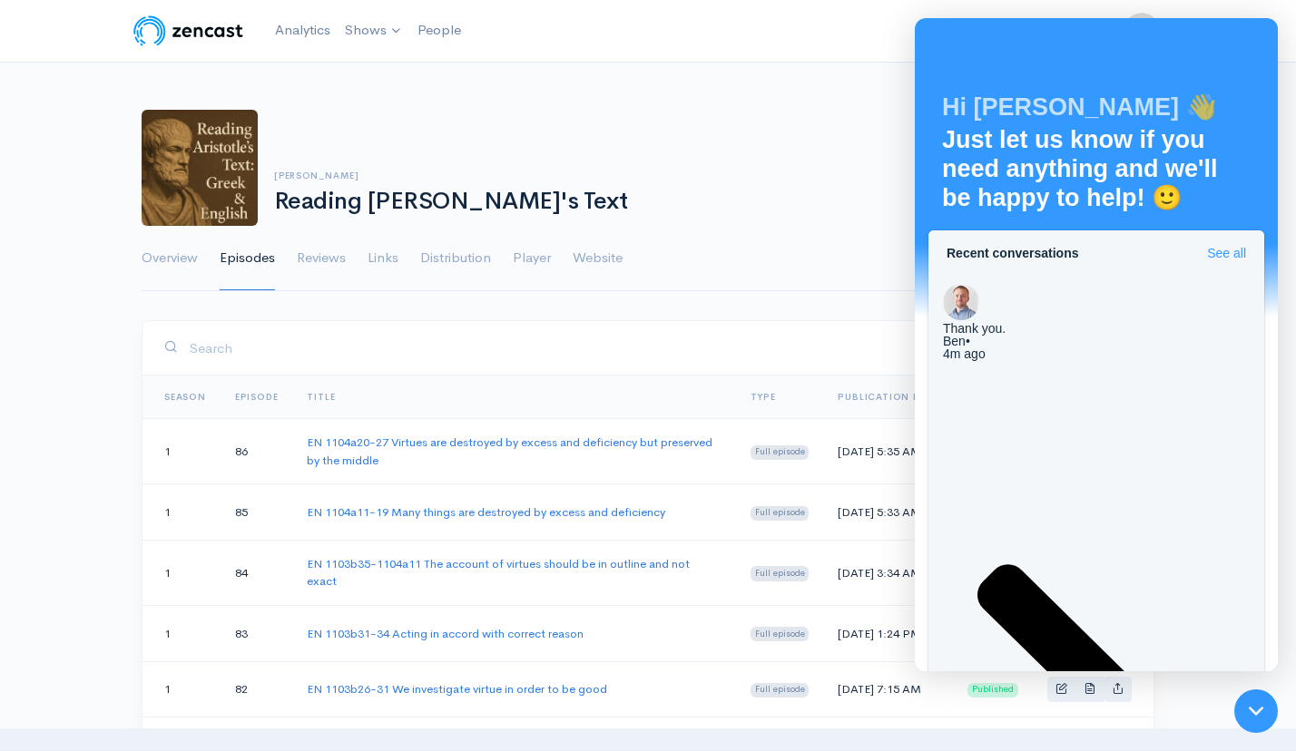
click at [1260, 703] on div at bounding box center [1256, 711] width 60 height 60
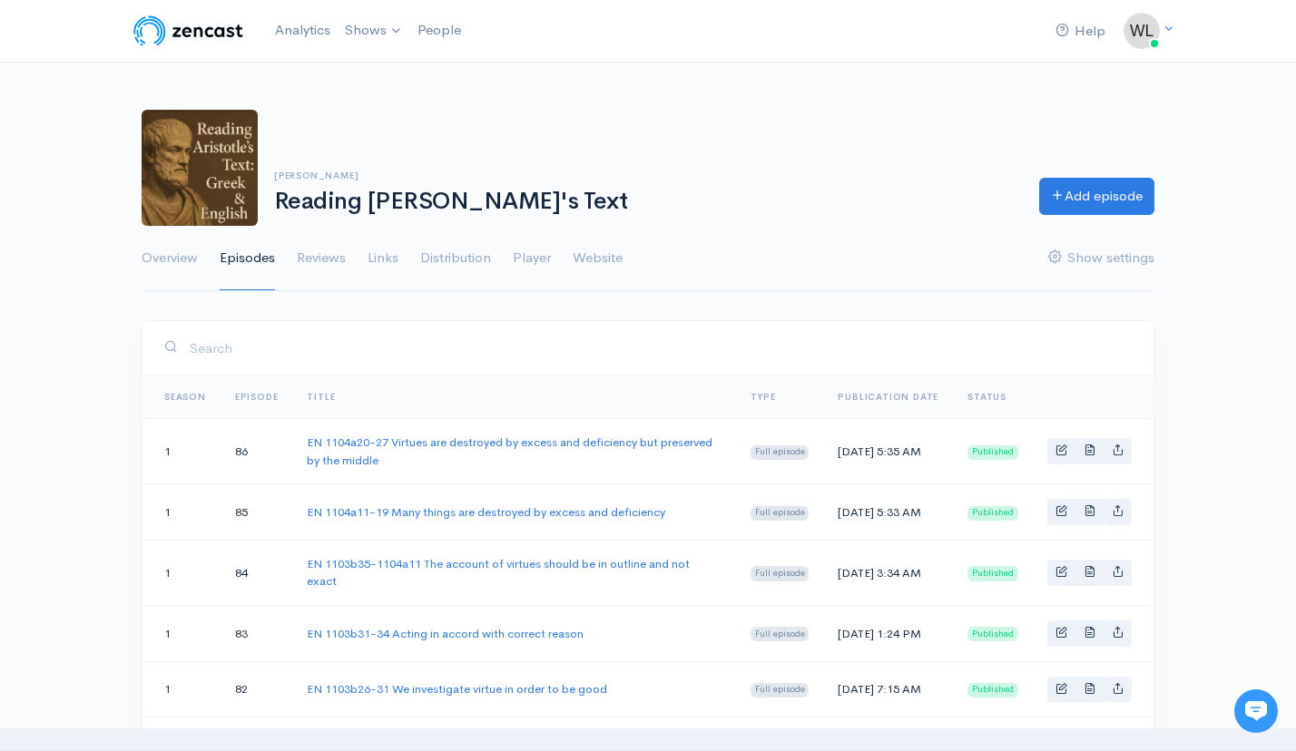
click at [933, 220] on div "[PERSON_NAME] Reading [PERSON_NAME]'s Text Add episode" at bounding box center [648, 168] width 1034 height 116
click at [153, 254] on link "Overview" at bounding box center [170, 258] width 56 height 65
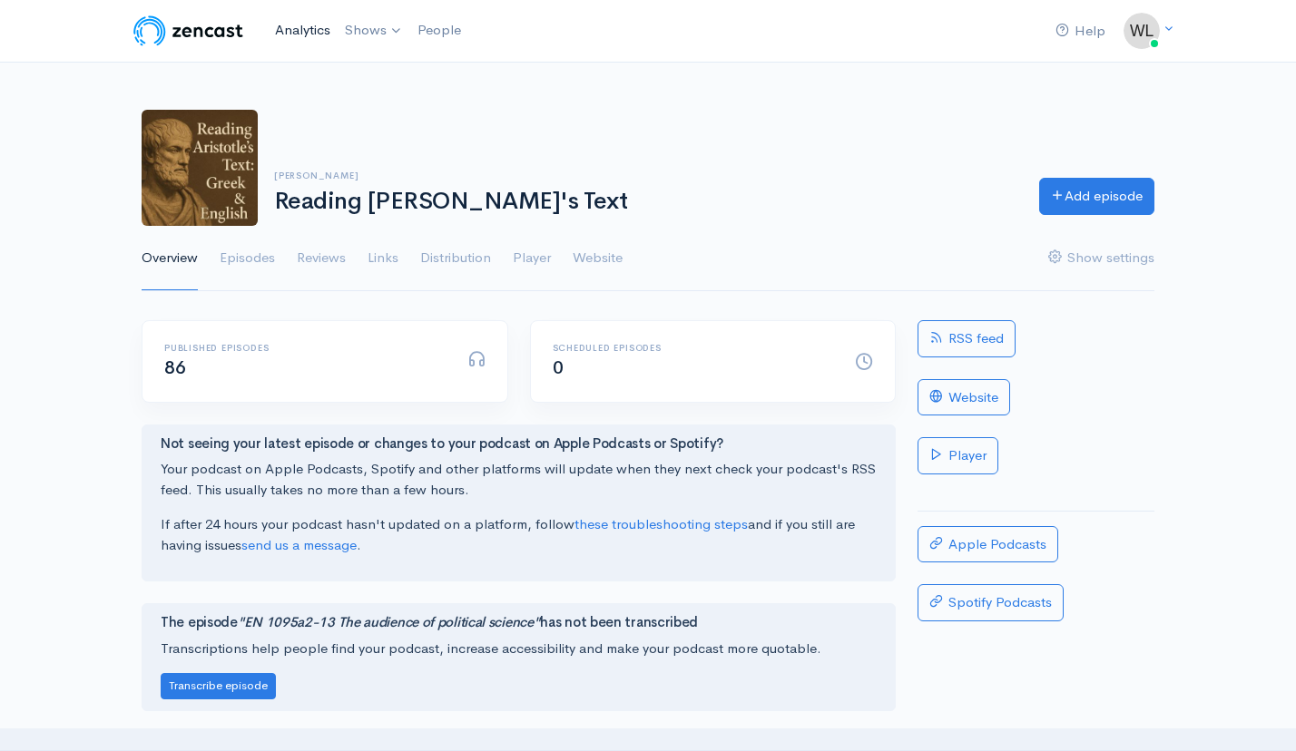
click at [288, 28] on link "Analytics" at bounding box center [303, 30] width 70 height 39
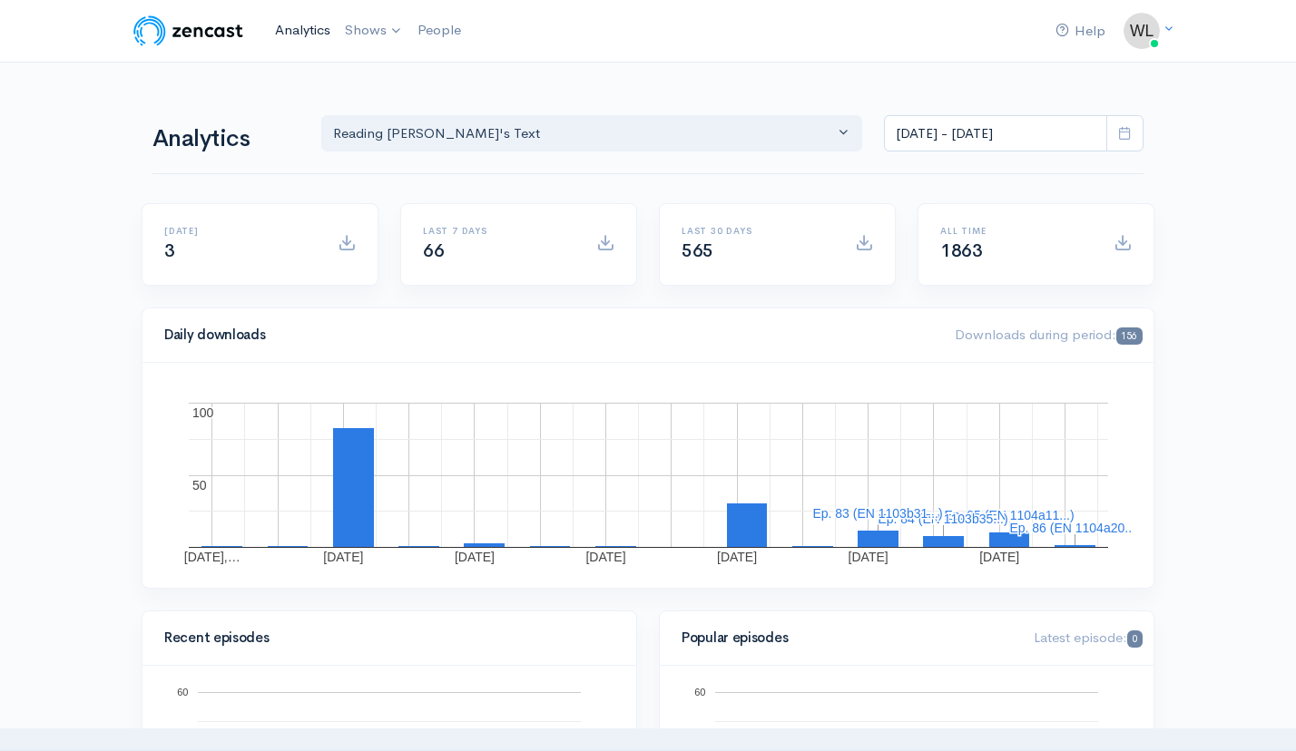
click at [299, 25] on link "Analytics" at bounding box center [303, 30] width 70 height 39
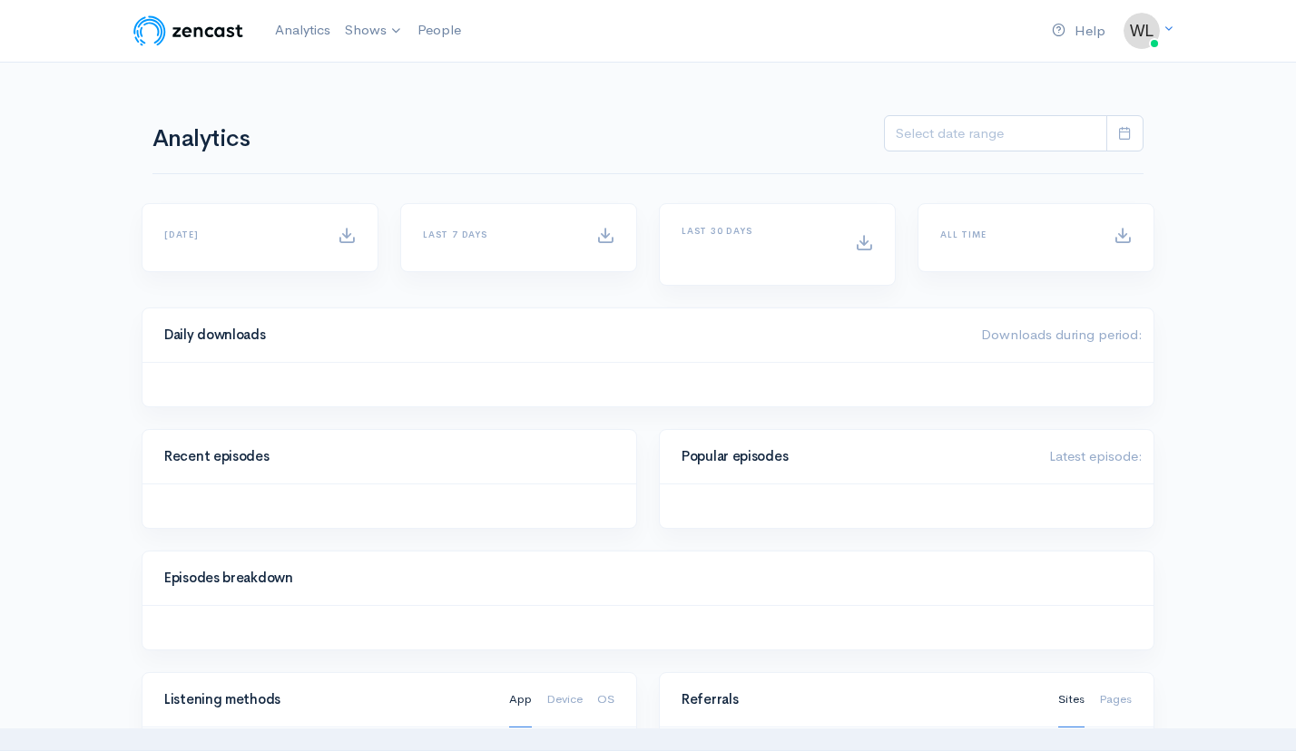
click at [299, 25] on link "Analytics" at bounding box center [303, 30] width 70 height 39
